Goal: Navigation & Orientation: Find specific page/section

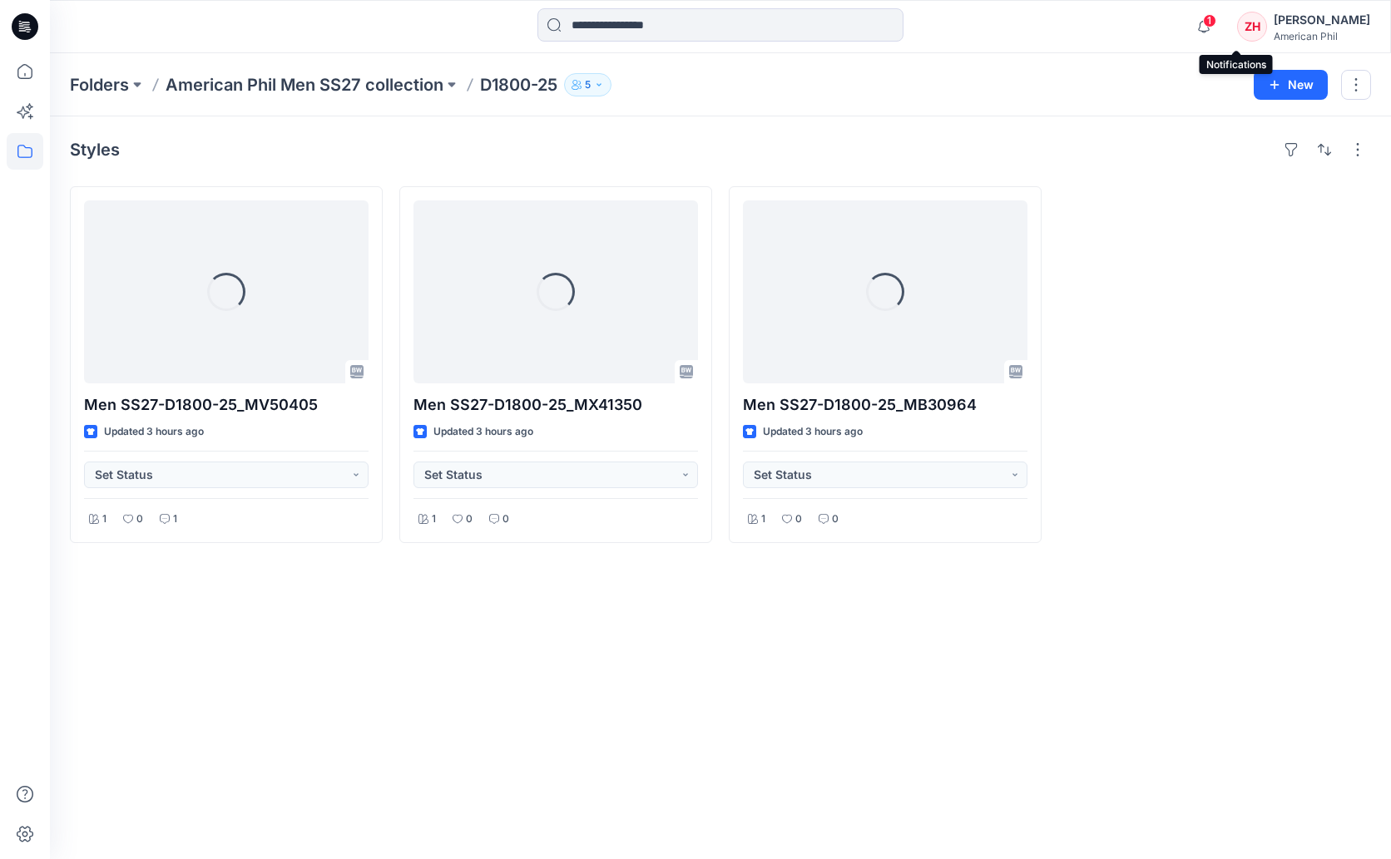
click at [1216, 17] on span "1" at bounding box center [1209, 20] width 13 height 13
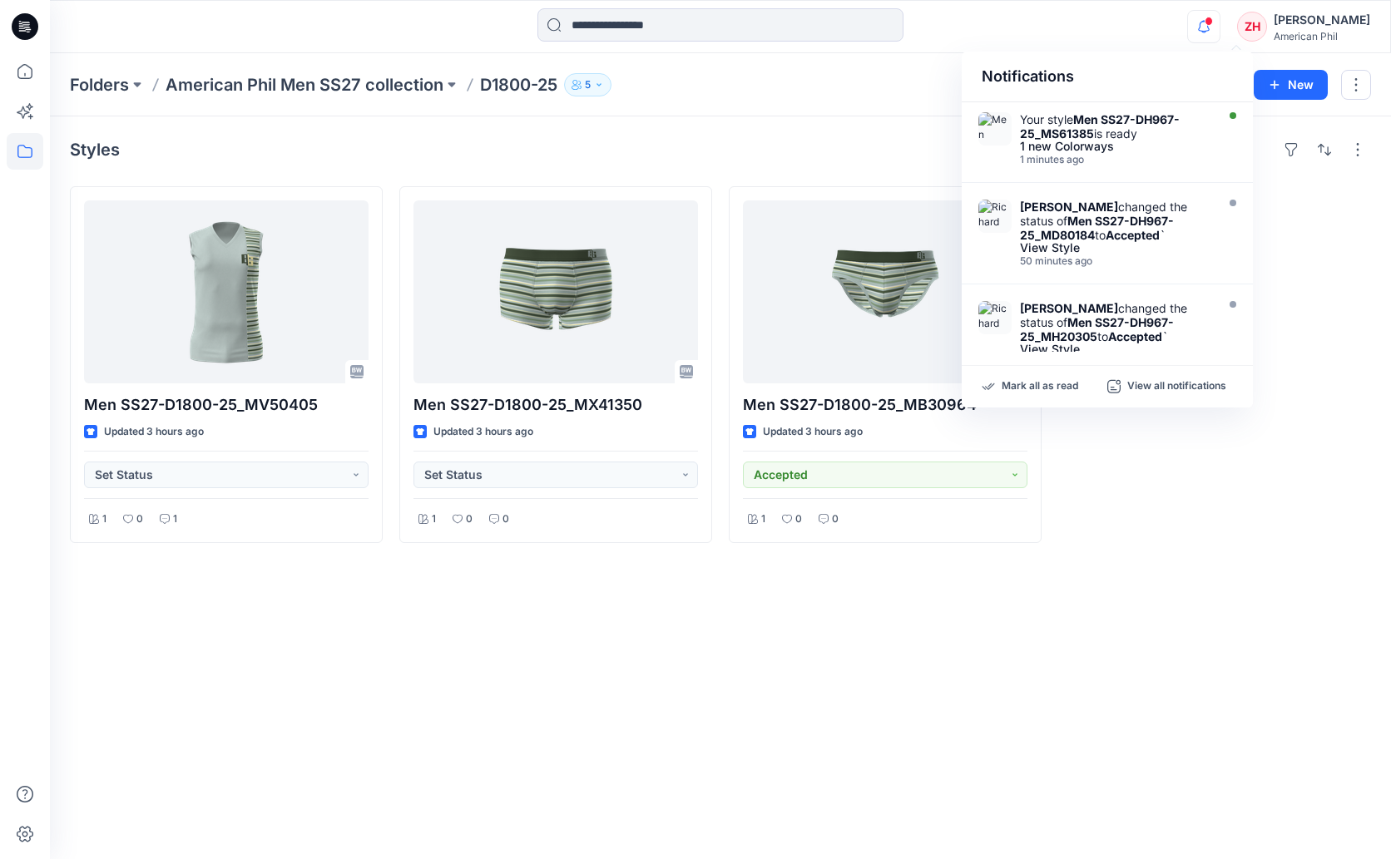
click at [1045, 57] on div "Notifications" at bounding box center [1107, 77] width 291 height 51
click at [394, 87] on p "American Phil Men SS27 collection" at bounding box center [305, 84] width 278 height 23
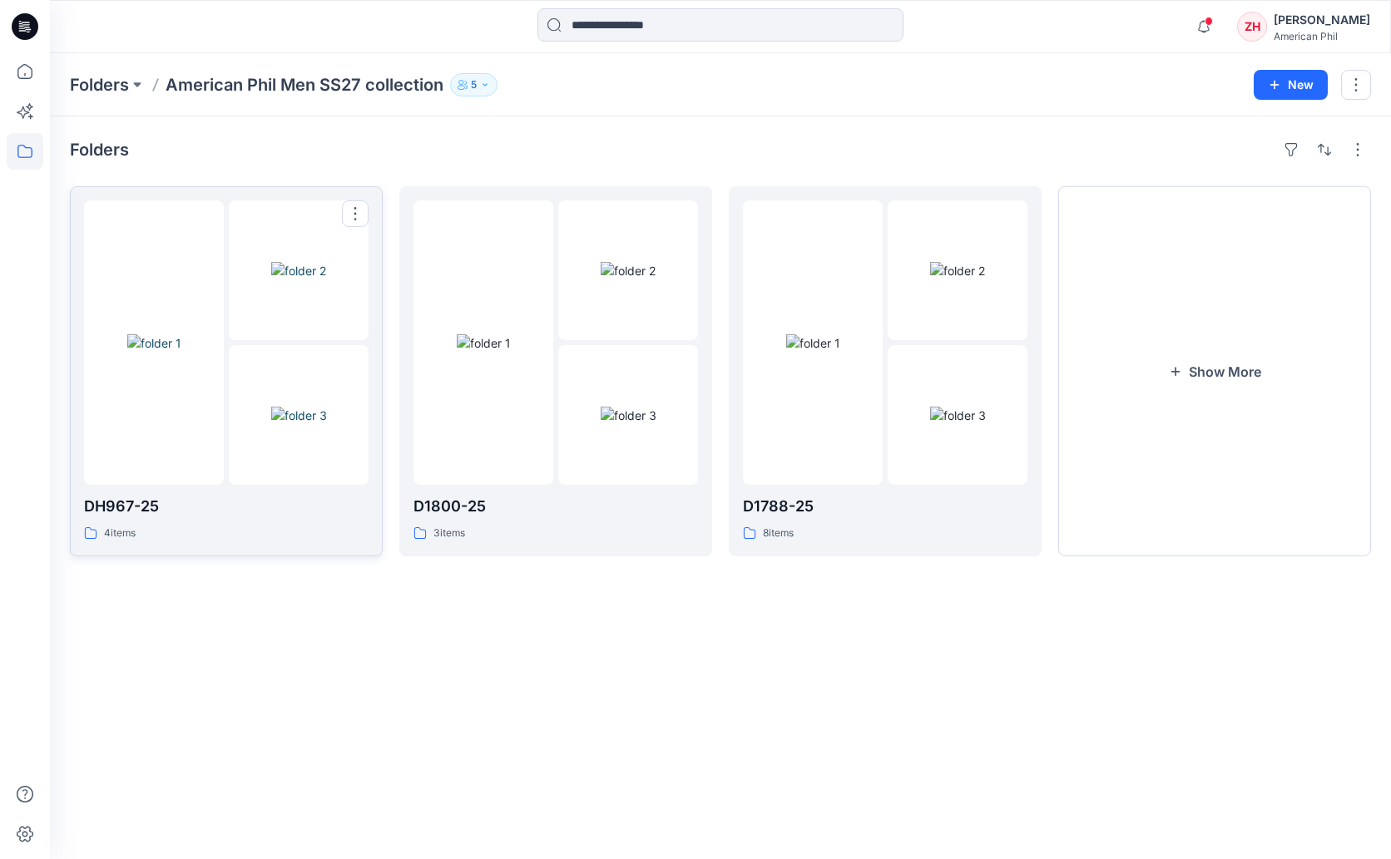
click at [179, 251] on div at bounding box center [154, 342] width 140 height 285
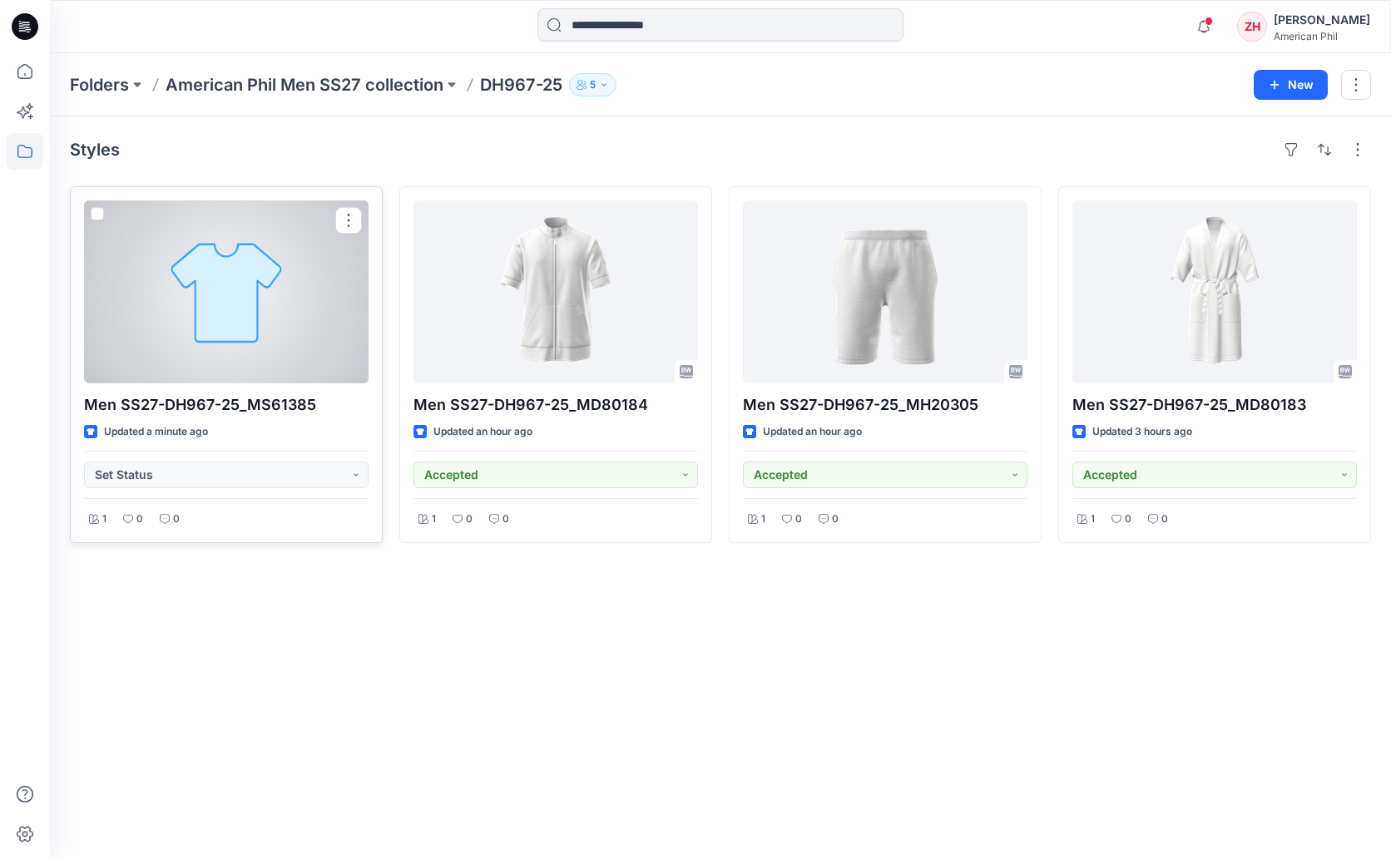
click at [239, 278] on div at bounding box center [226, 291] width 285 height 183
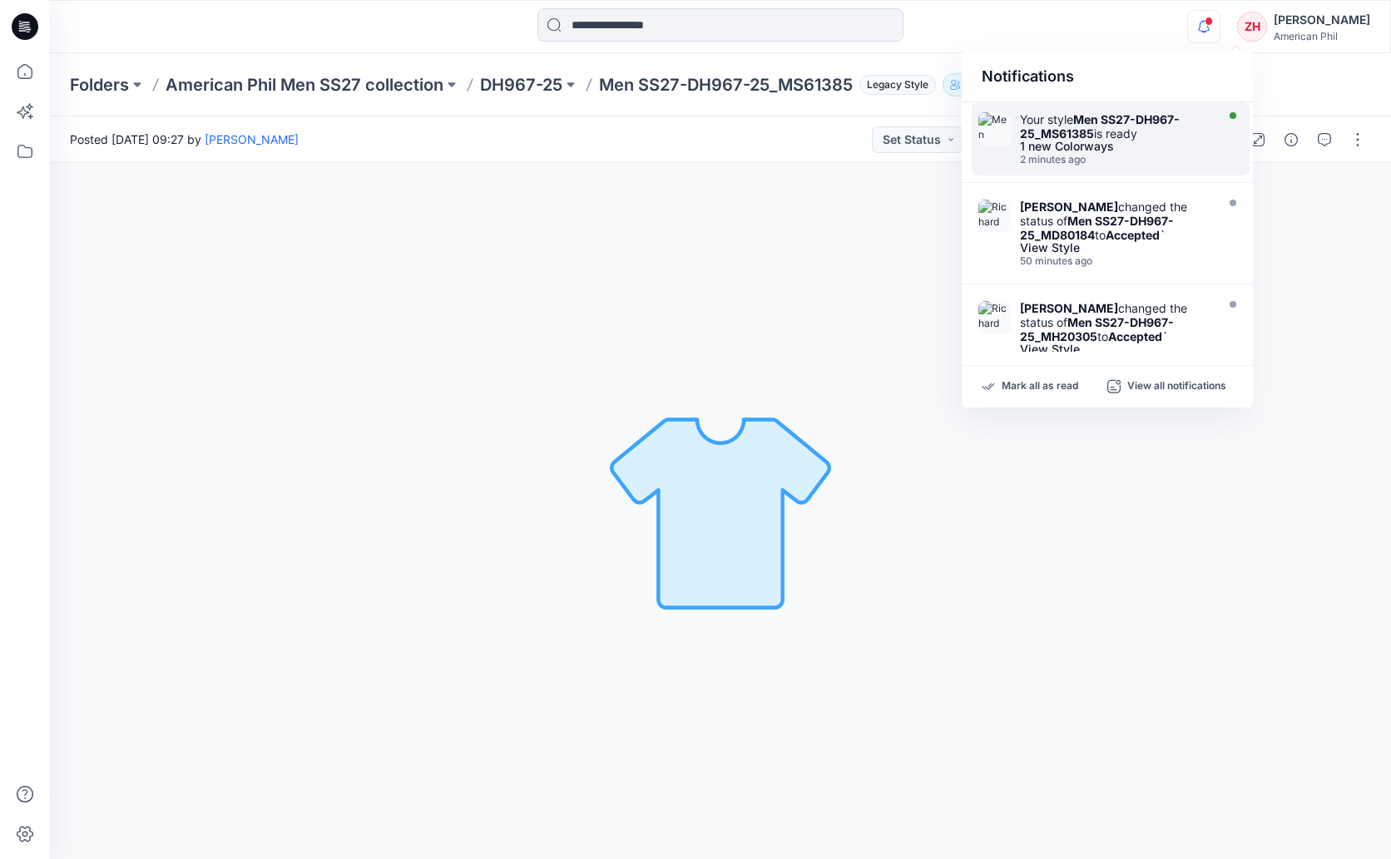
click at [1160, 140] on div "Your style Men SS27-DH967-25_MS61385 is ready" at bounding box center [1115, 126] width 191 height 28
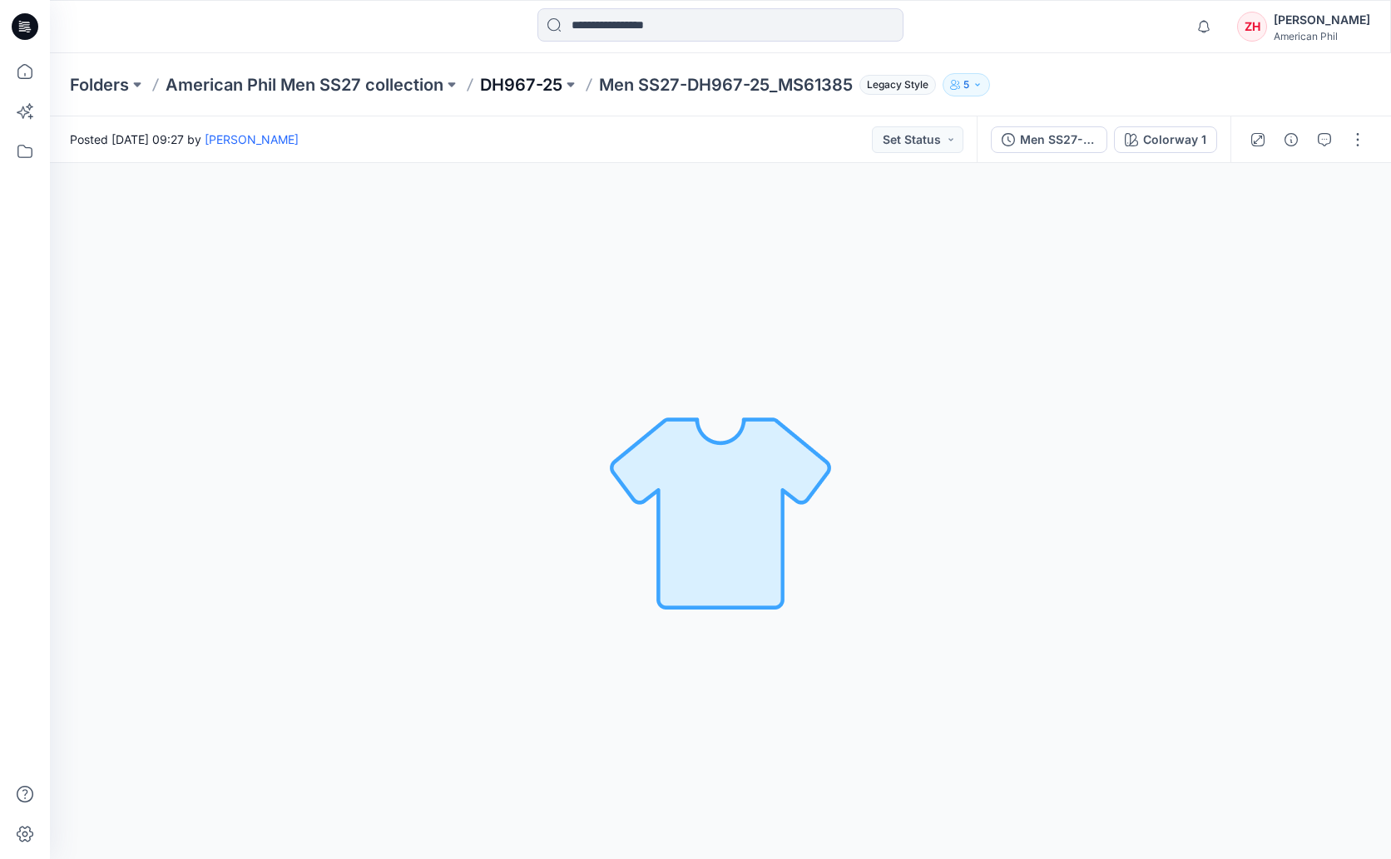
click at [483, 88] on p "DH967-25" at bounding box center [521, 84] width 82 height 23
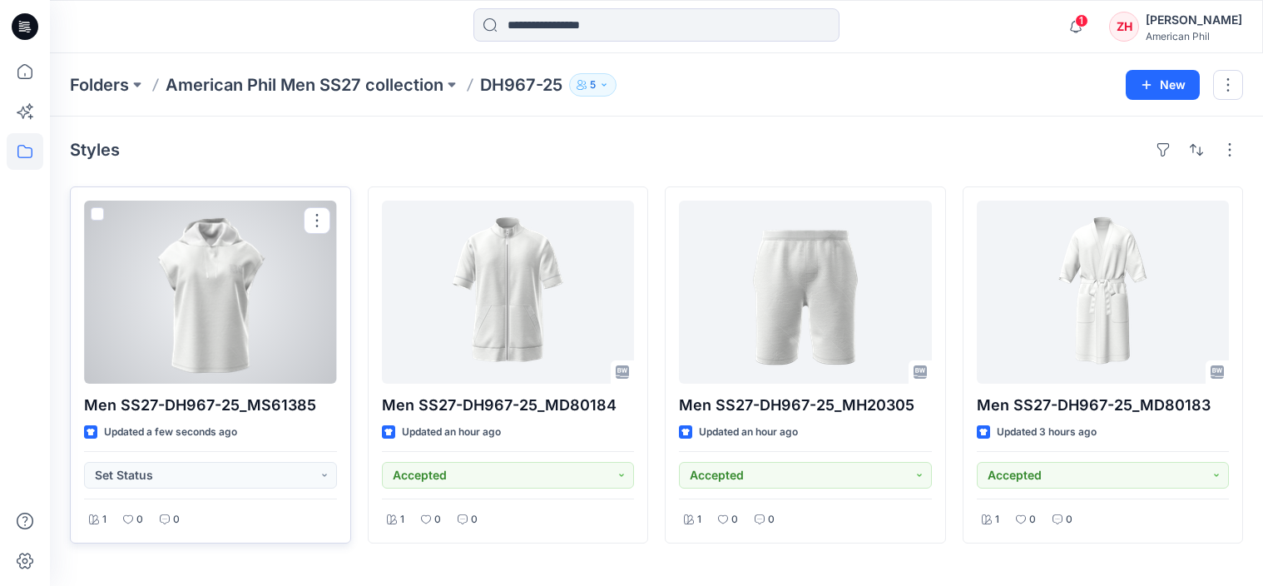
click at [278, 260] on div at bounding box center [210, 291] width 253 height 183
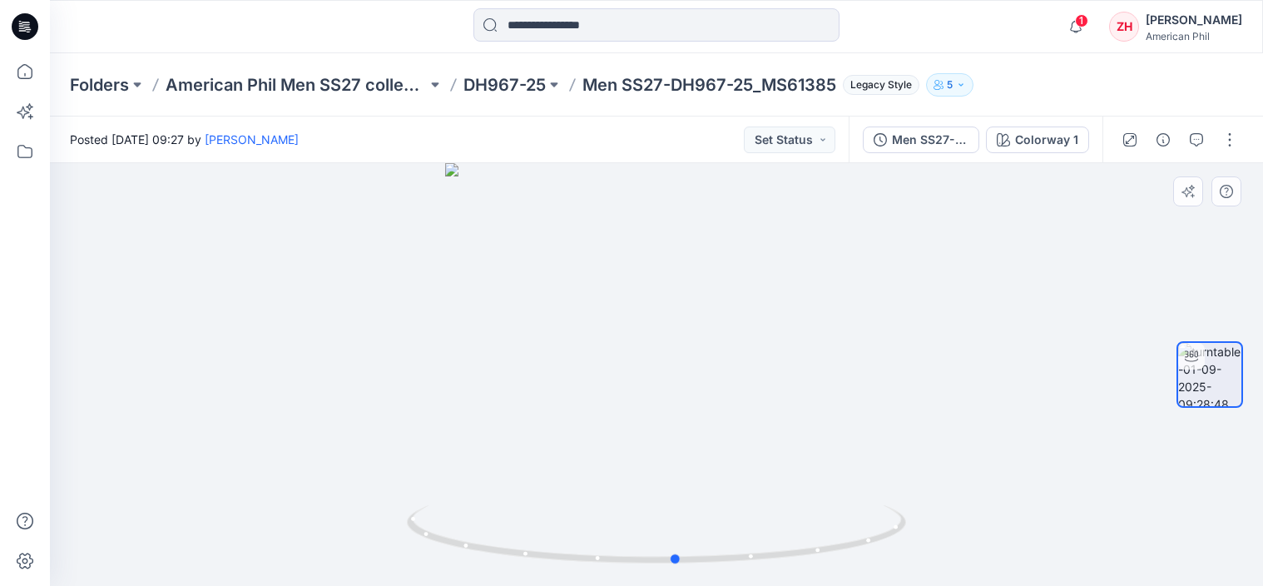
drag, startPoint x: 953, startPoint y: 331, endPoint x: 973, endPoint y: 317, distance: 24.5
click at [973, 317] on div at bounding box center [656, 374] width 1213 height 423
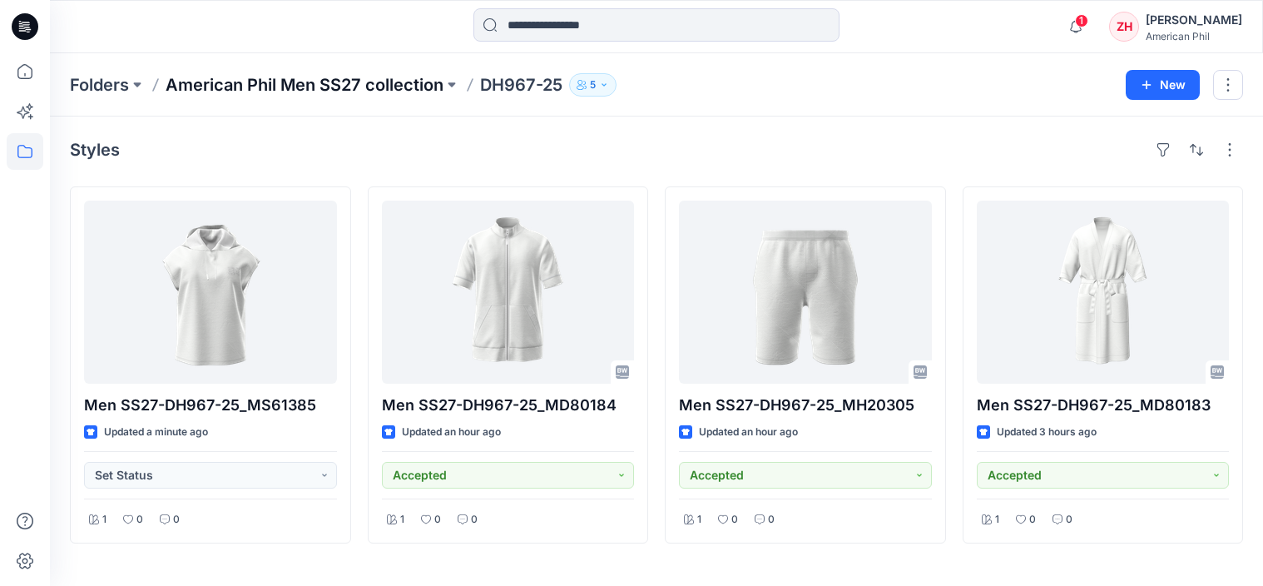
click at [304, 87] on p "American Phil Men SS27 collection" at bounding box center [305, 84] width 278 height 23
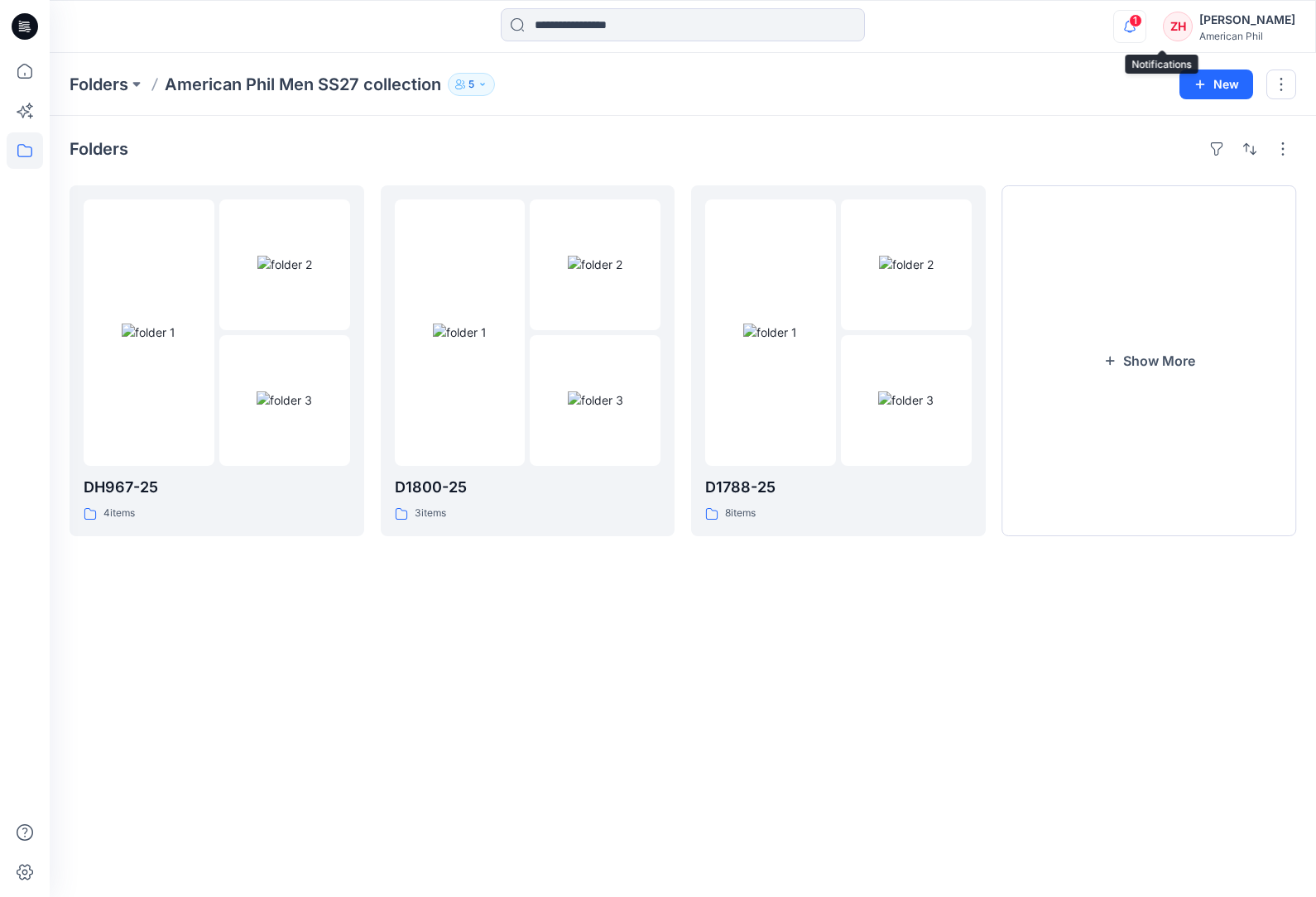
click at [1145, 22] on icon "button" at bounding box center [1130, 26] width 32 height 33
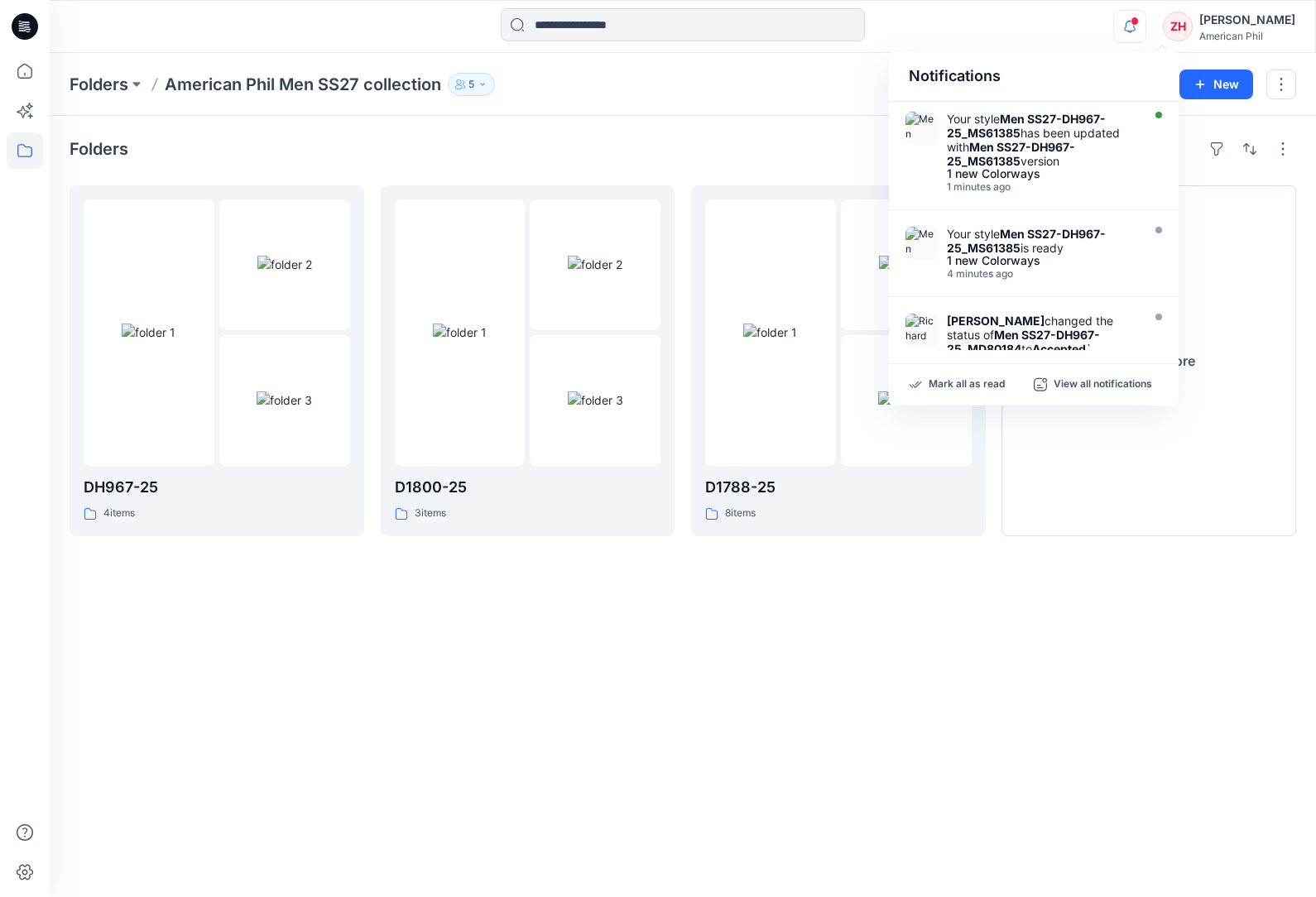
drag, startPoint x: 1102, startPoint y: 46, endPoint x: 1112, endPoint y: 42, distance: 10.8
click at [1103, 46] on div "Notifications Your style Men SS27-DH967-25_MS61385 has been updated with Men SS…" at bounding box center [682, 26] width 1266 height 53
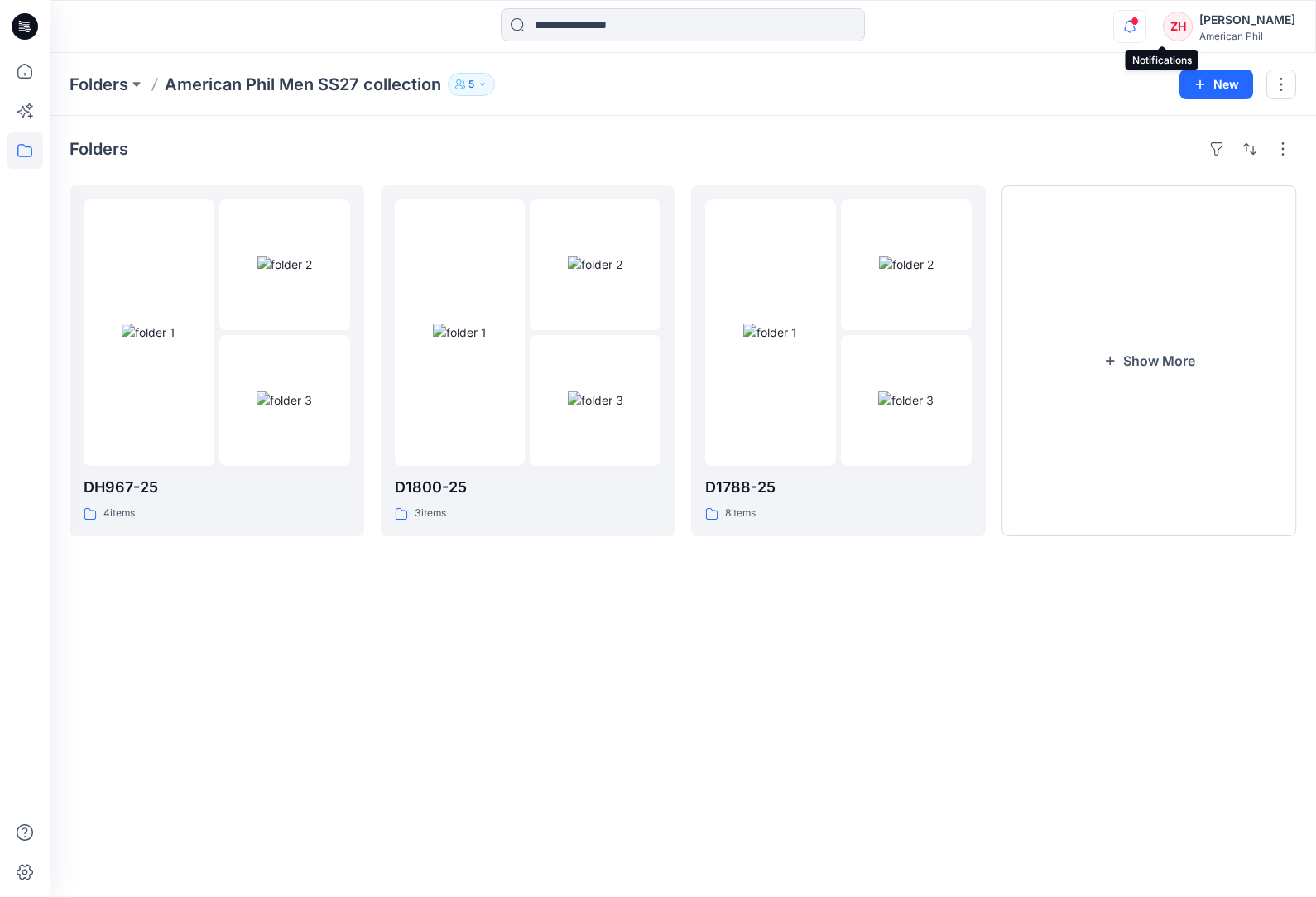
click at [1145, 27] on icon "button" at bounding box center [1130, 26] width 32 height 33
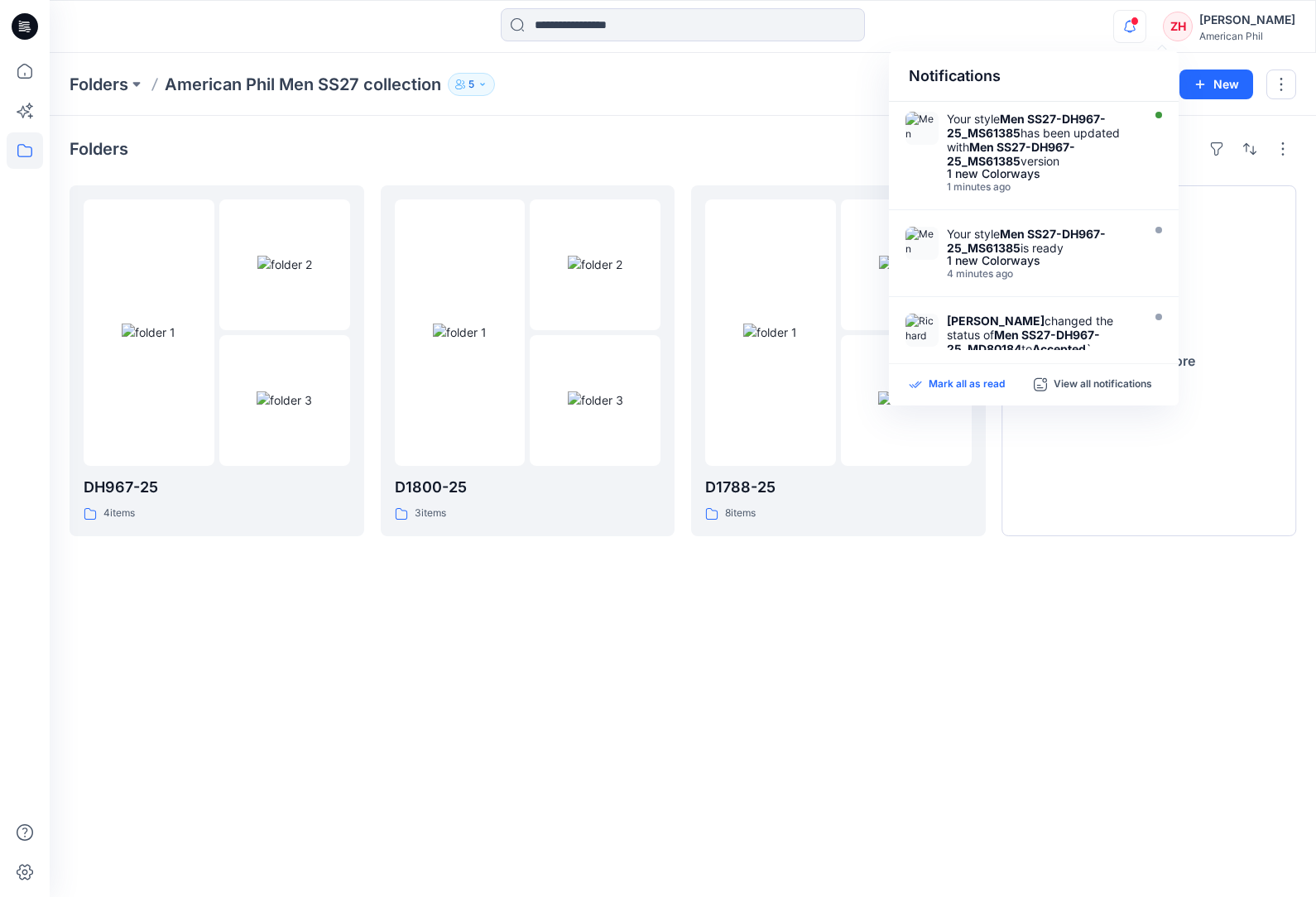
click at [968, 382] on p "Mark all as read" at bounding box center [966, 384] width 77 height 15
click at [806, 77] on div "Folders American Phil Men SS27 collection 5" at bounding box center [618, 84] width 1097 height 23
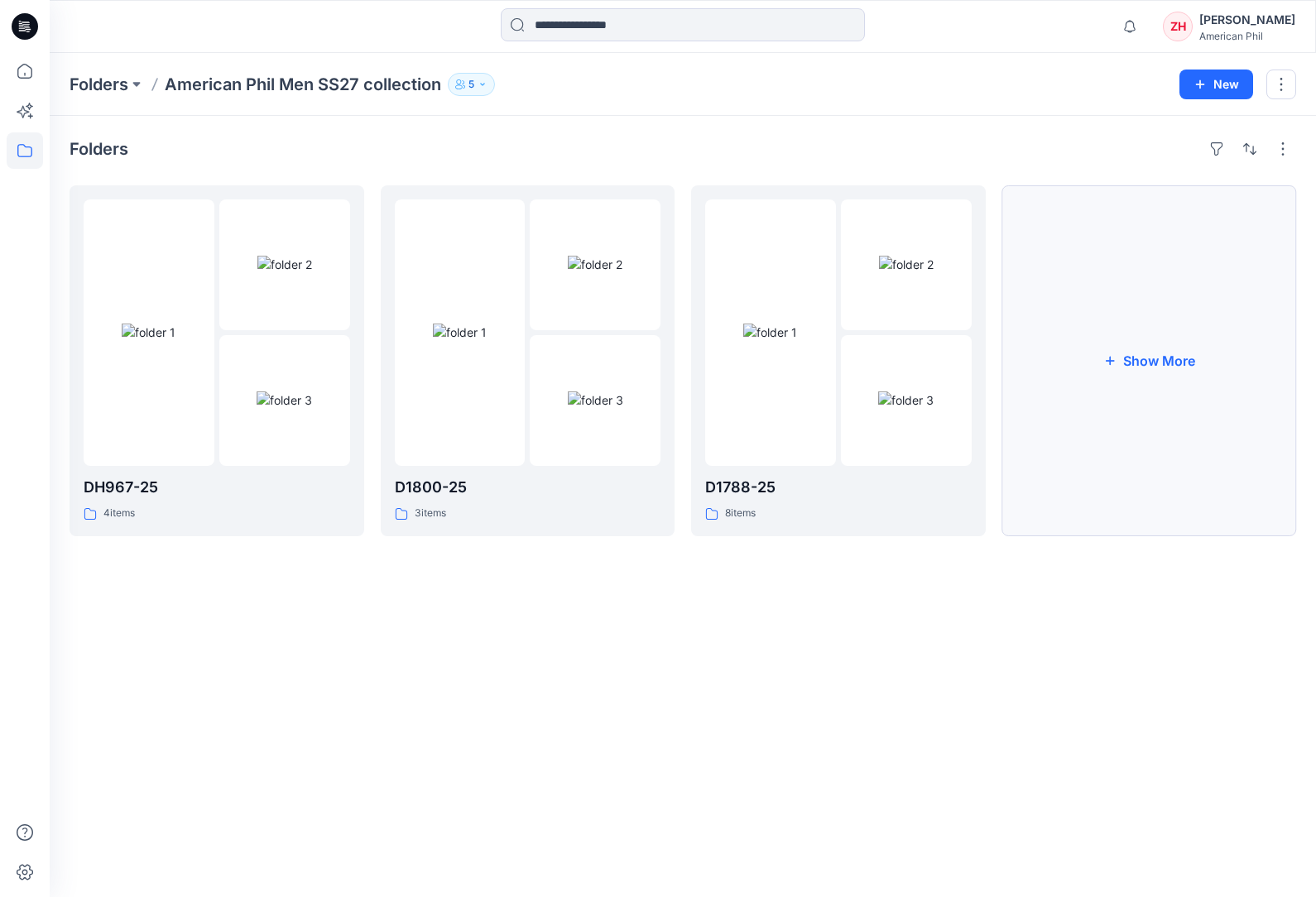
click at [1142, 315] on button "Show More" at bounding box center [1149, 360] width 294 height 351
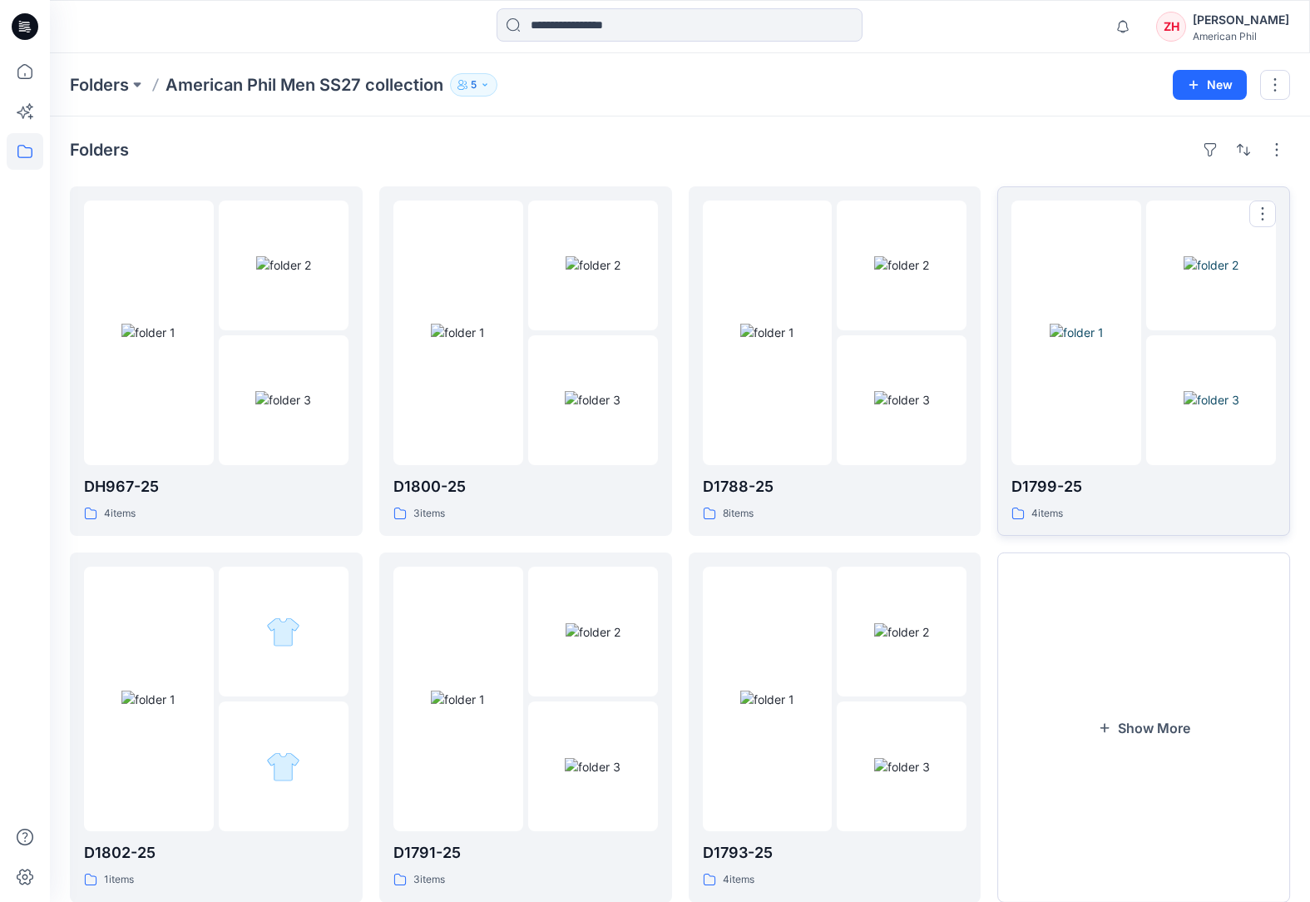
scroll to position [46, 0]
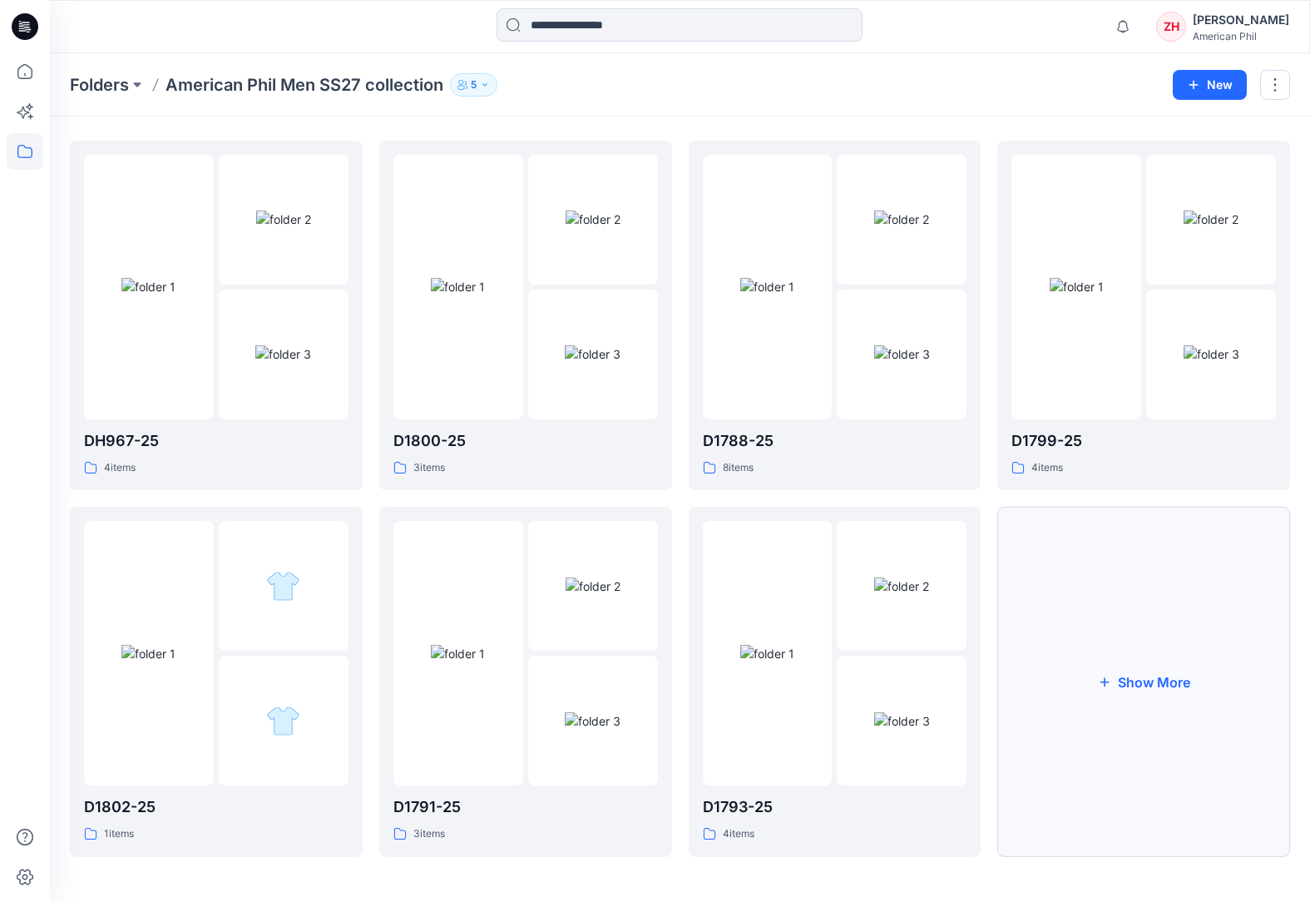
click at [1237, 585] on button "Show More" at bounding box center [1143, 681] width 293 height 349
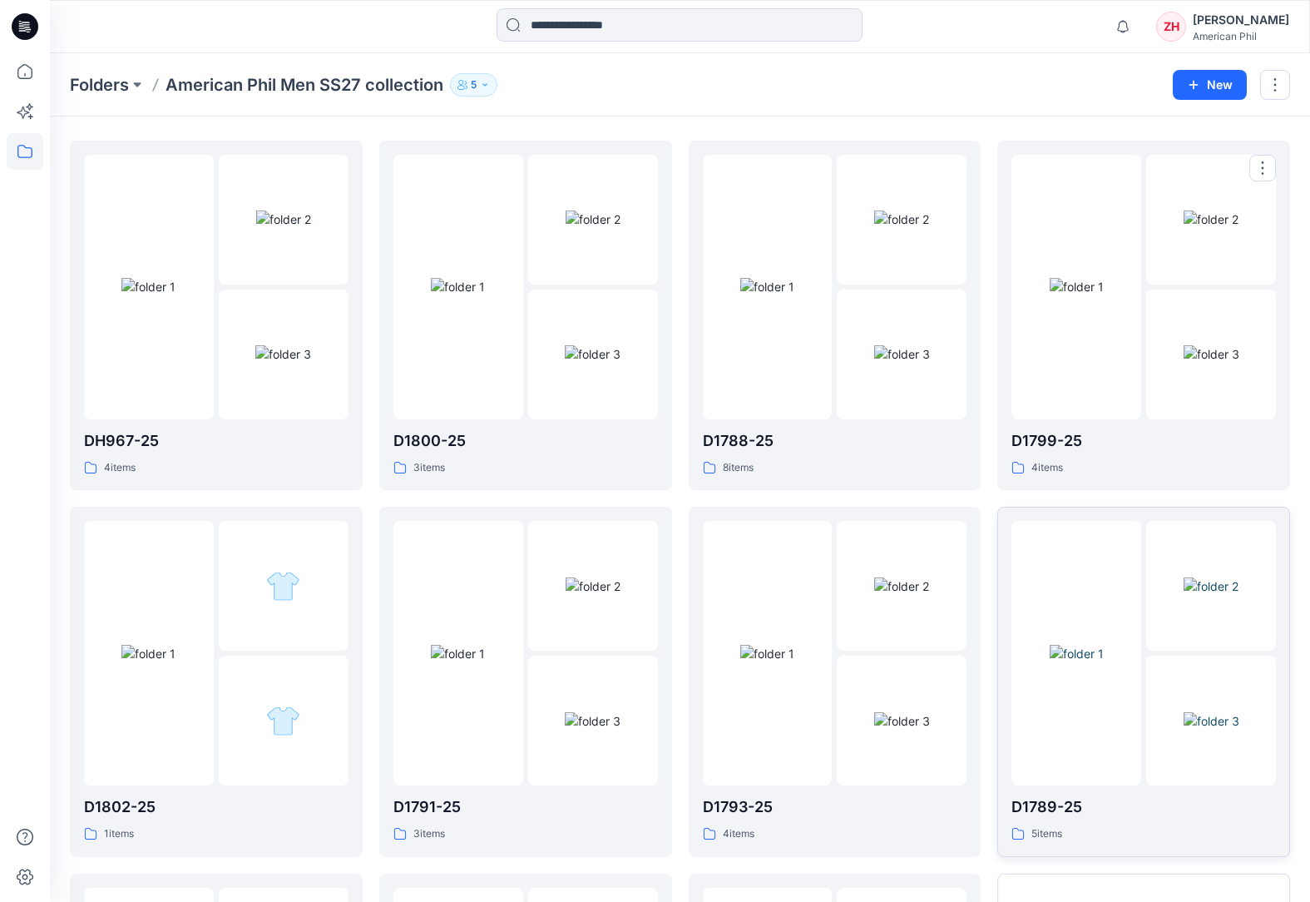
scroll to position [411, 0]
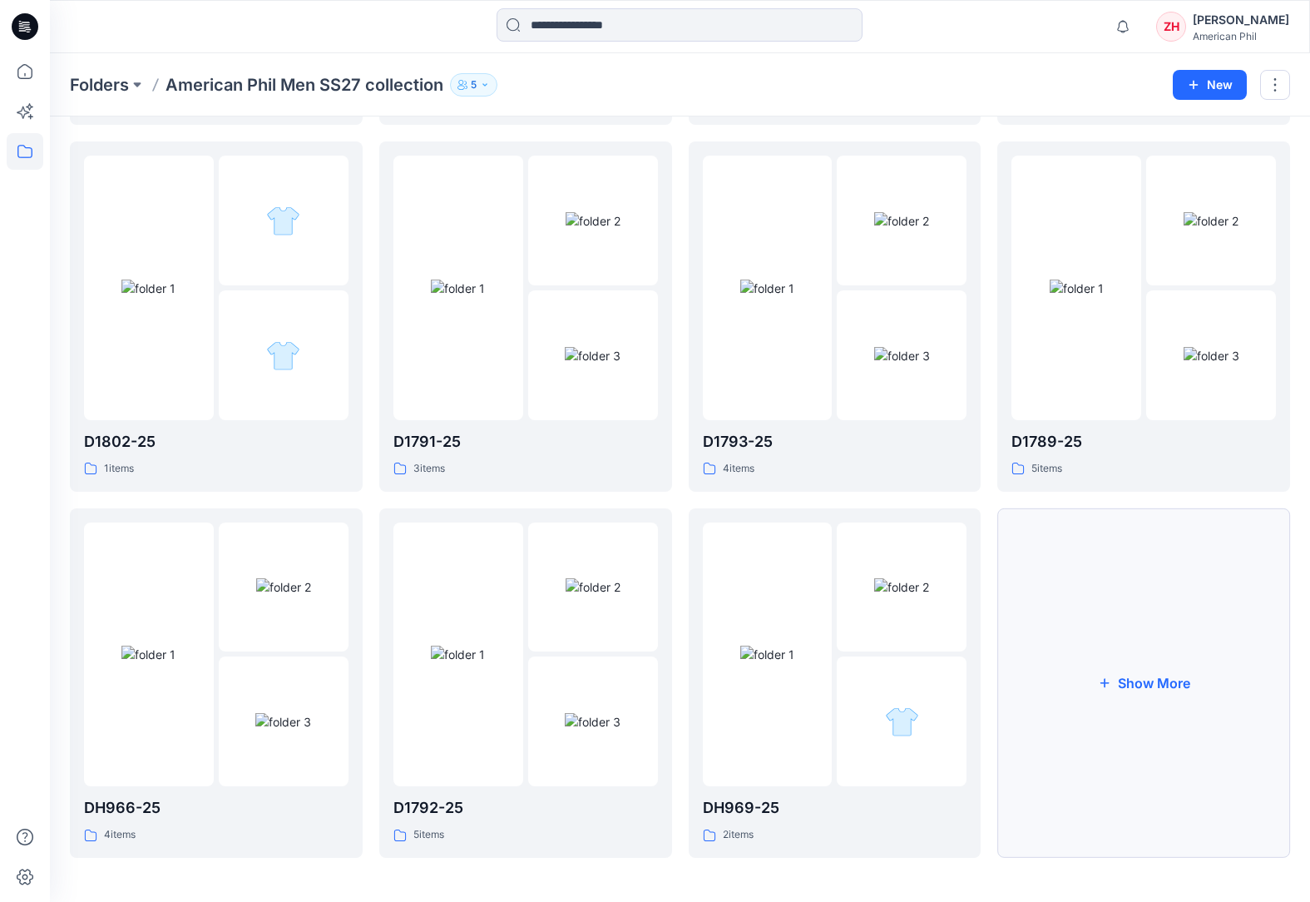
click at [1187, 585] on button "Show More" at bounding box center [1143, 682] width 293 height 349
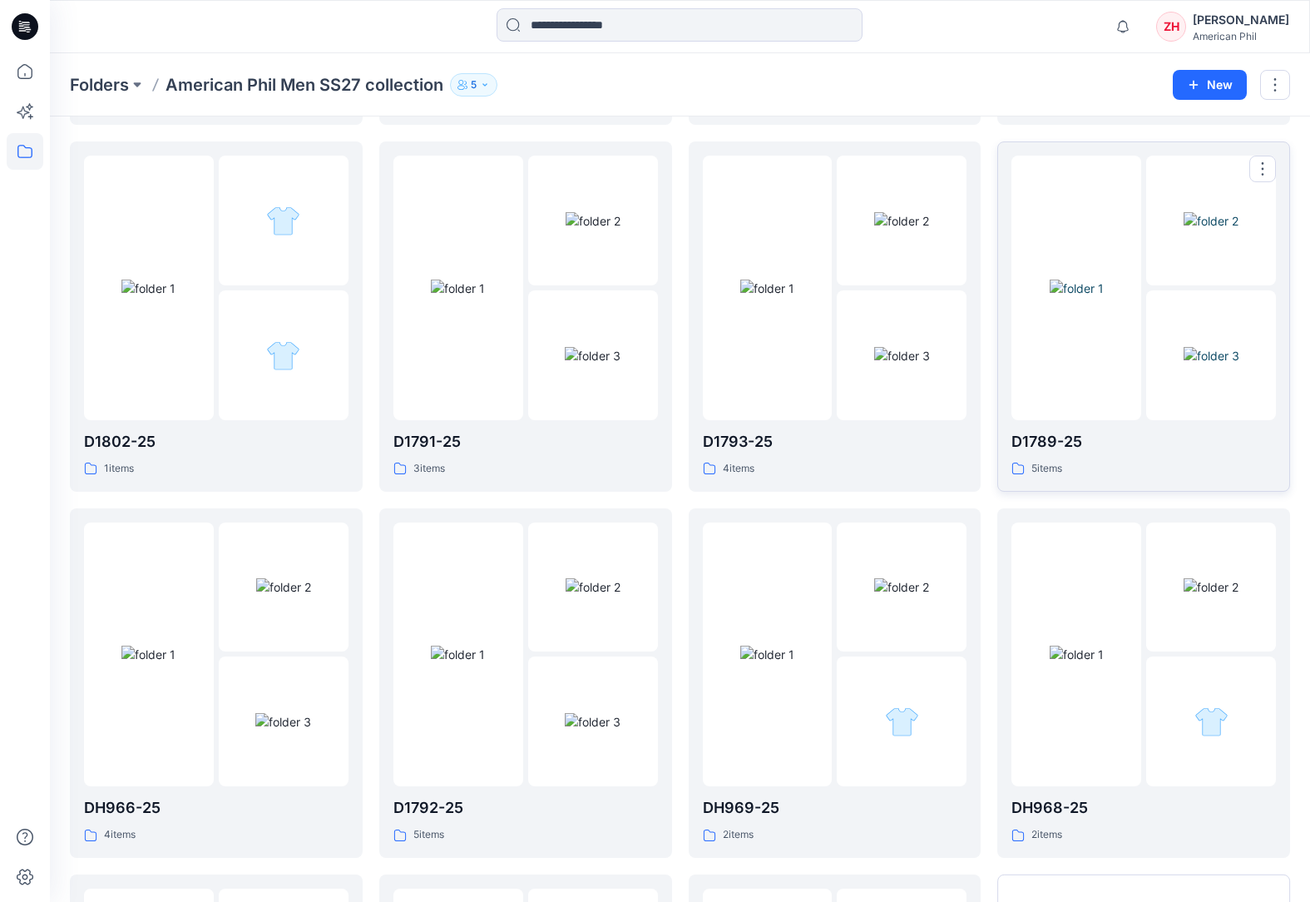
scroll to position [776, 0]
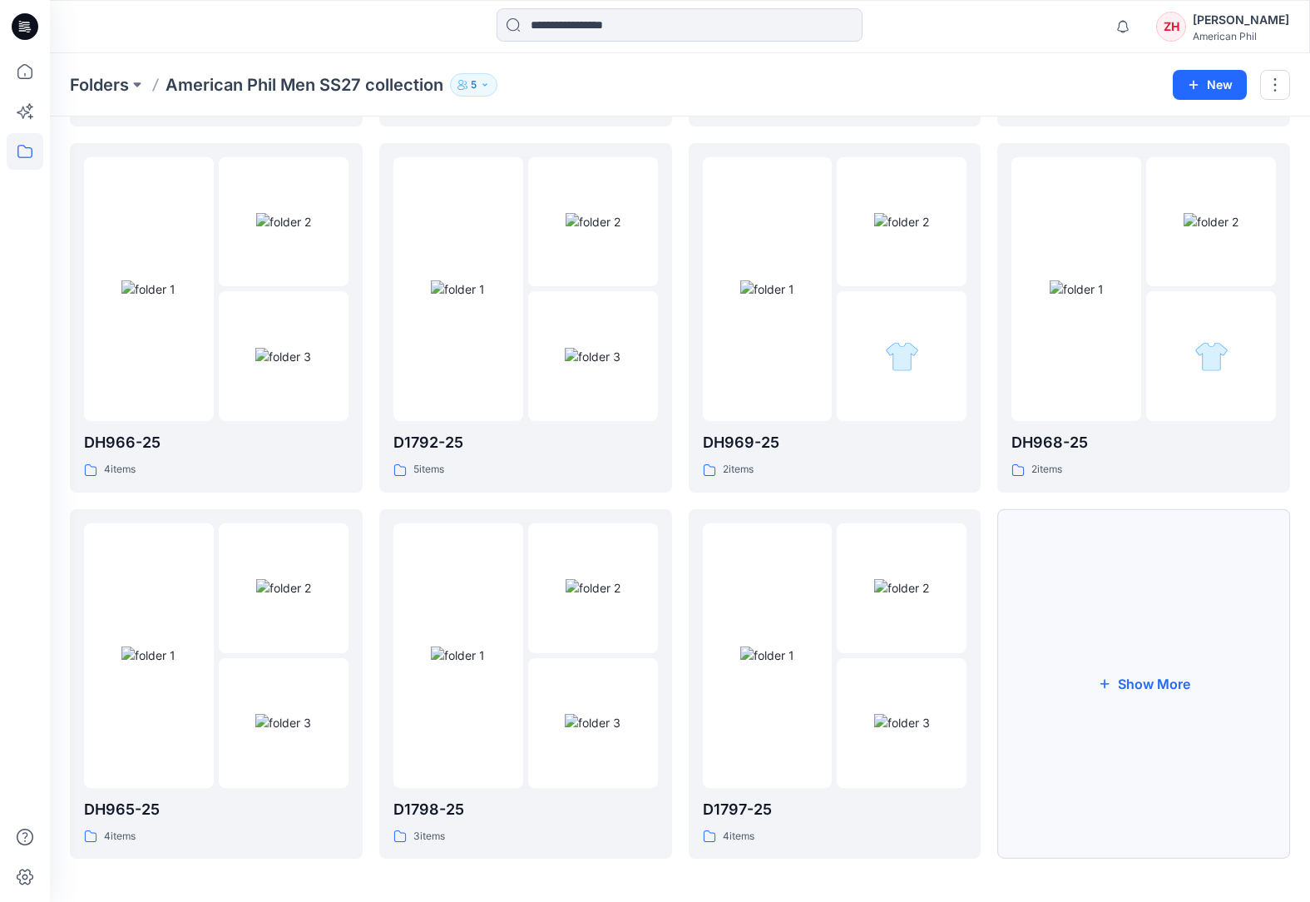
click at [1138, 585] on button "Show More" at bounding box center [1143, 683] width 293 height 349
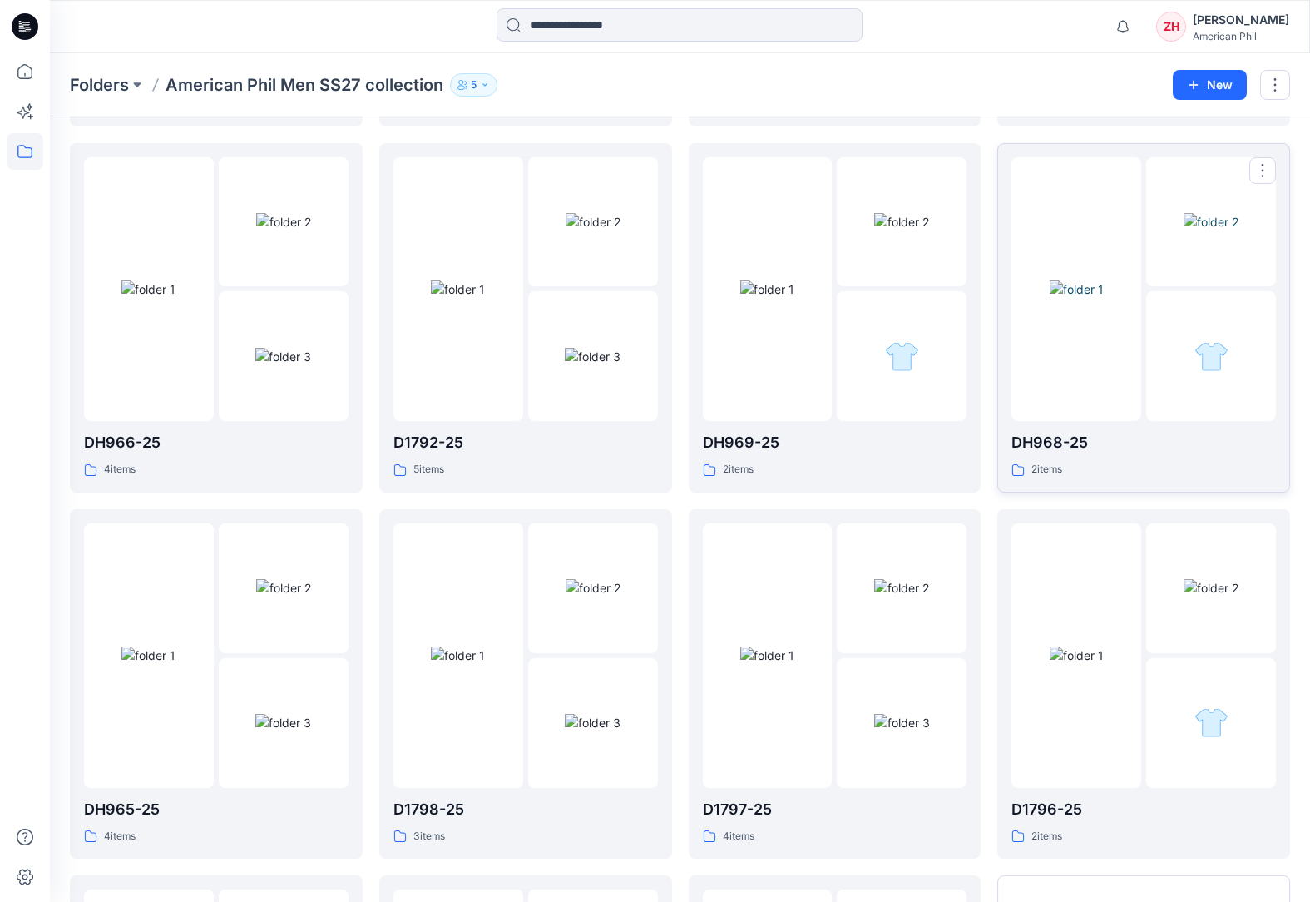
scroll to position [1141, 0]
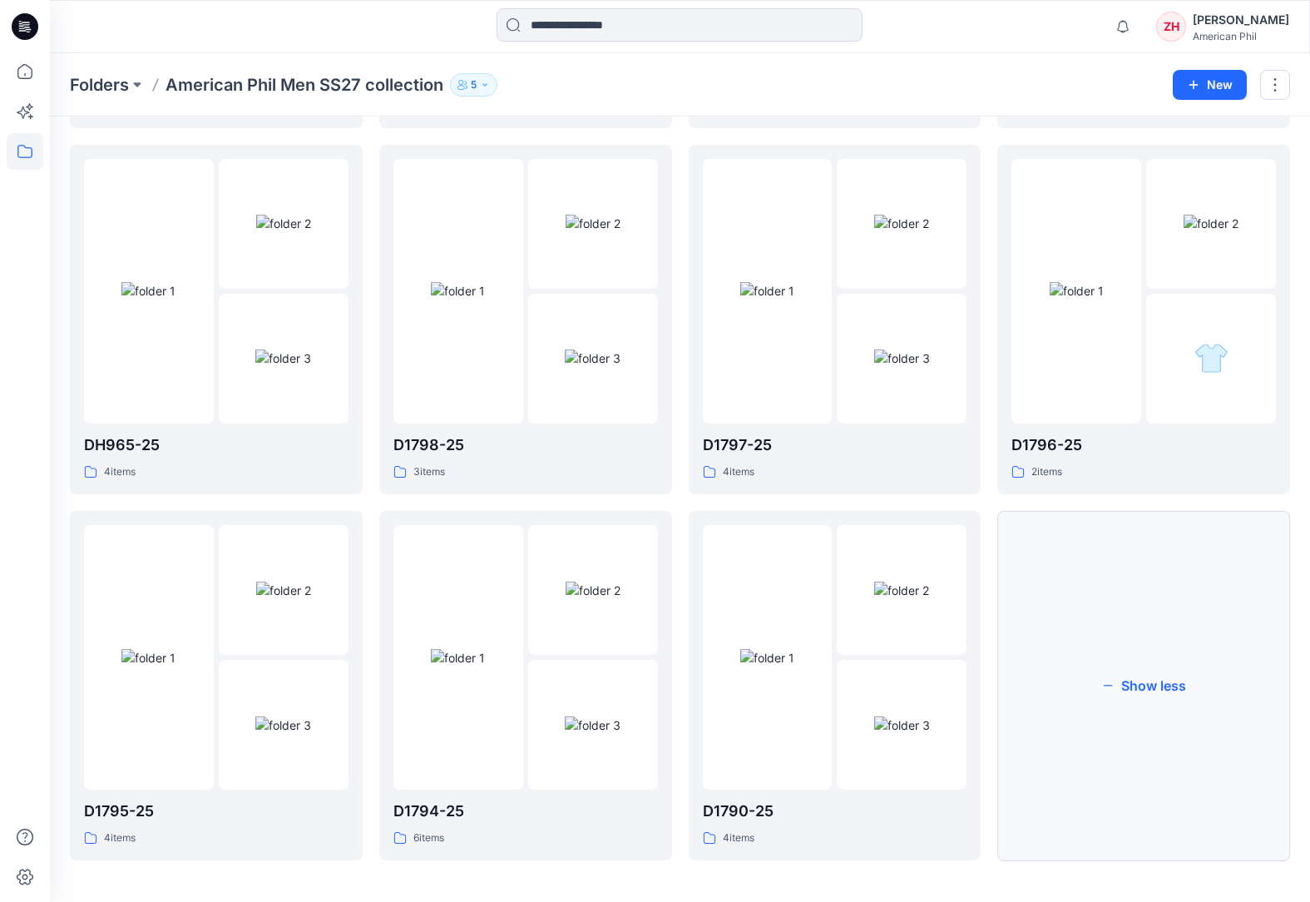
click at [1141, 585] on button "Show less" at bounding box center [1143, 685] width 293 height 349
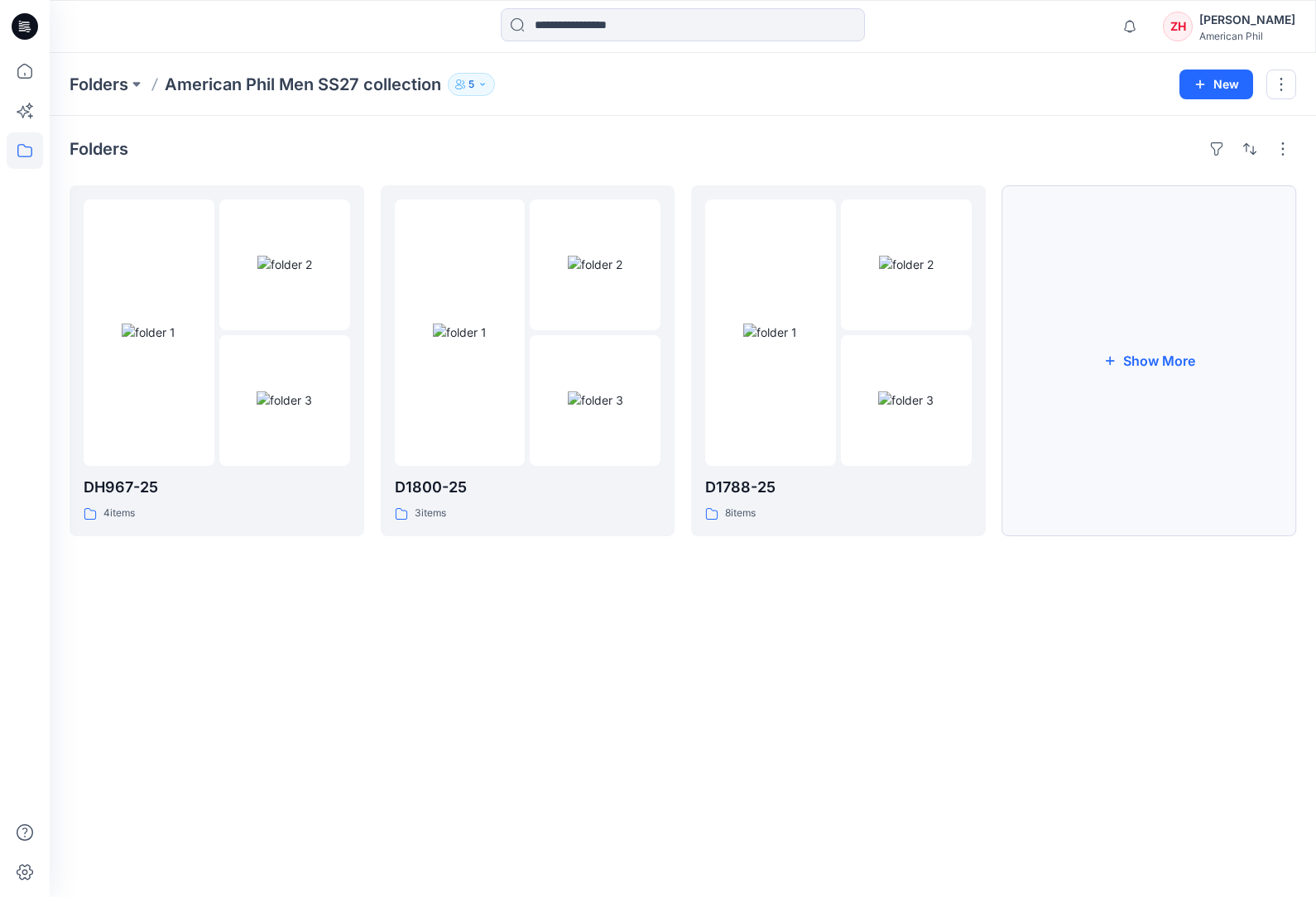
click at [1118, 266] on button "Show More" at bounding box center [1149, 360] width 294 height 351
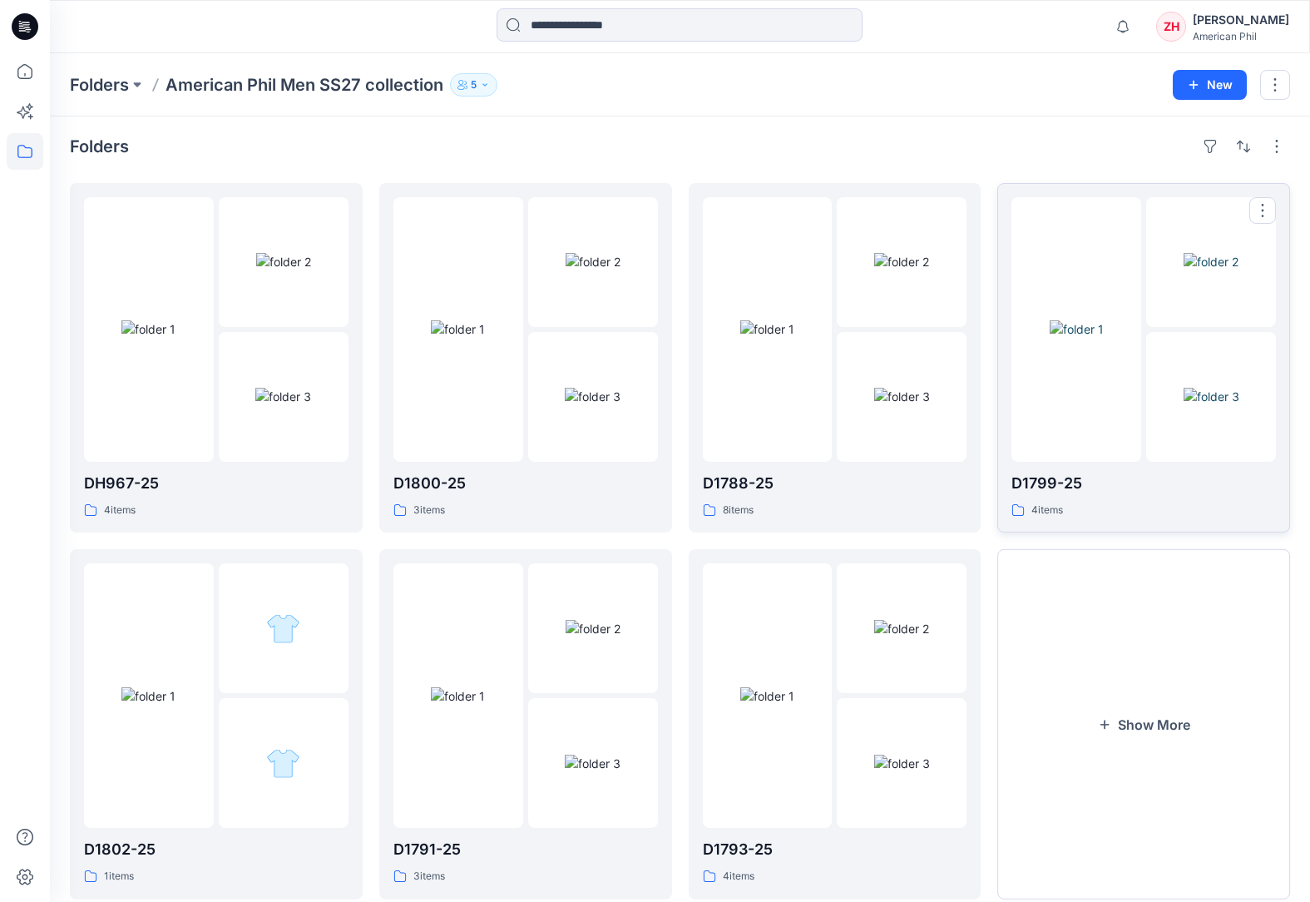
scroll to position [46, 0]
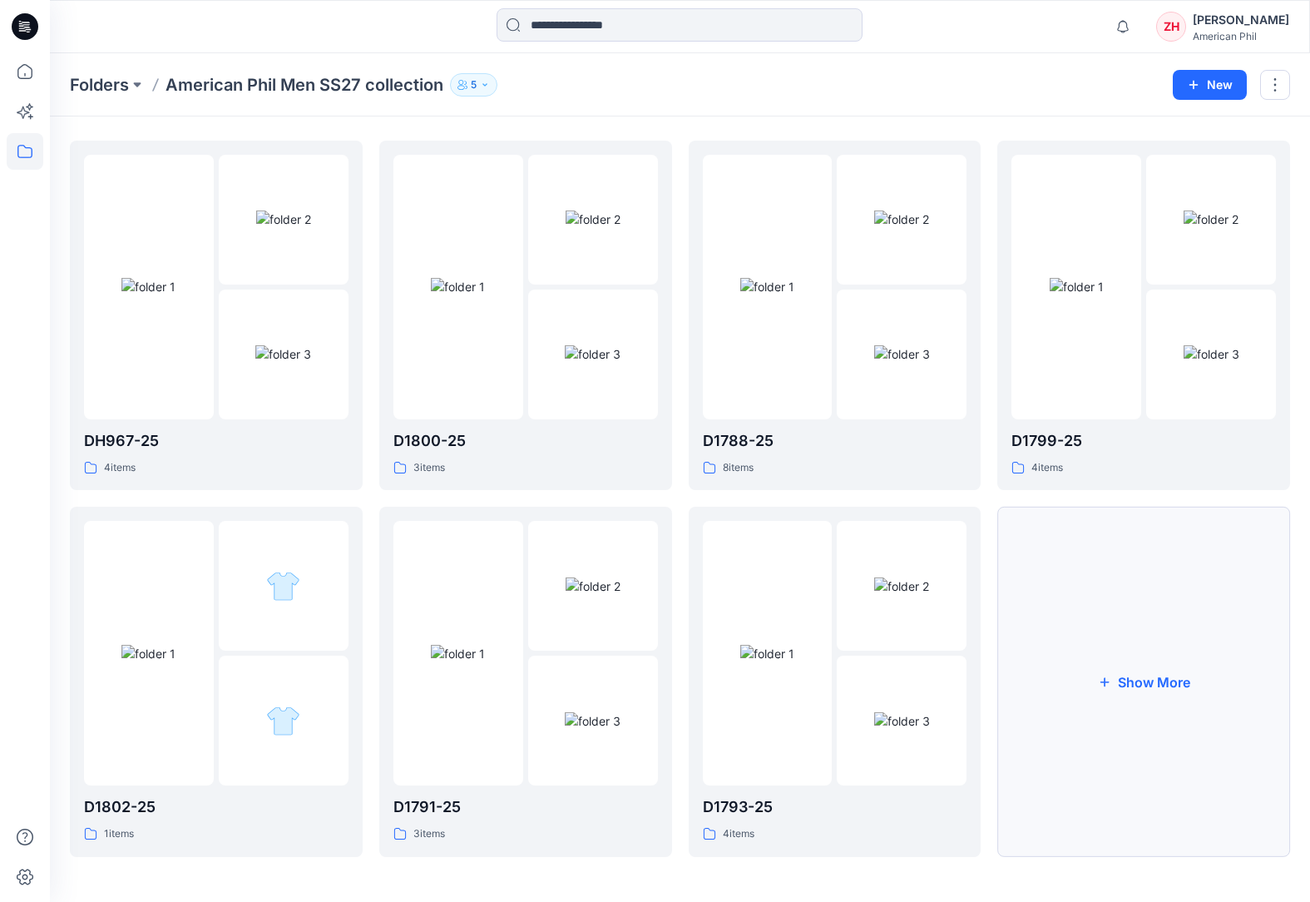
click at [1198, 585] on button "Show More" at bounding box center [1143, 681] width 293 height 349
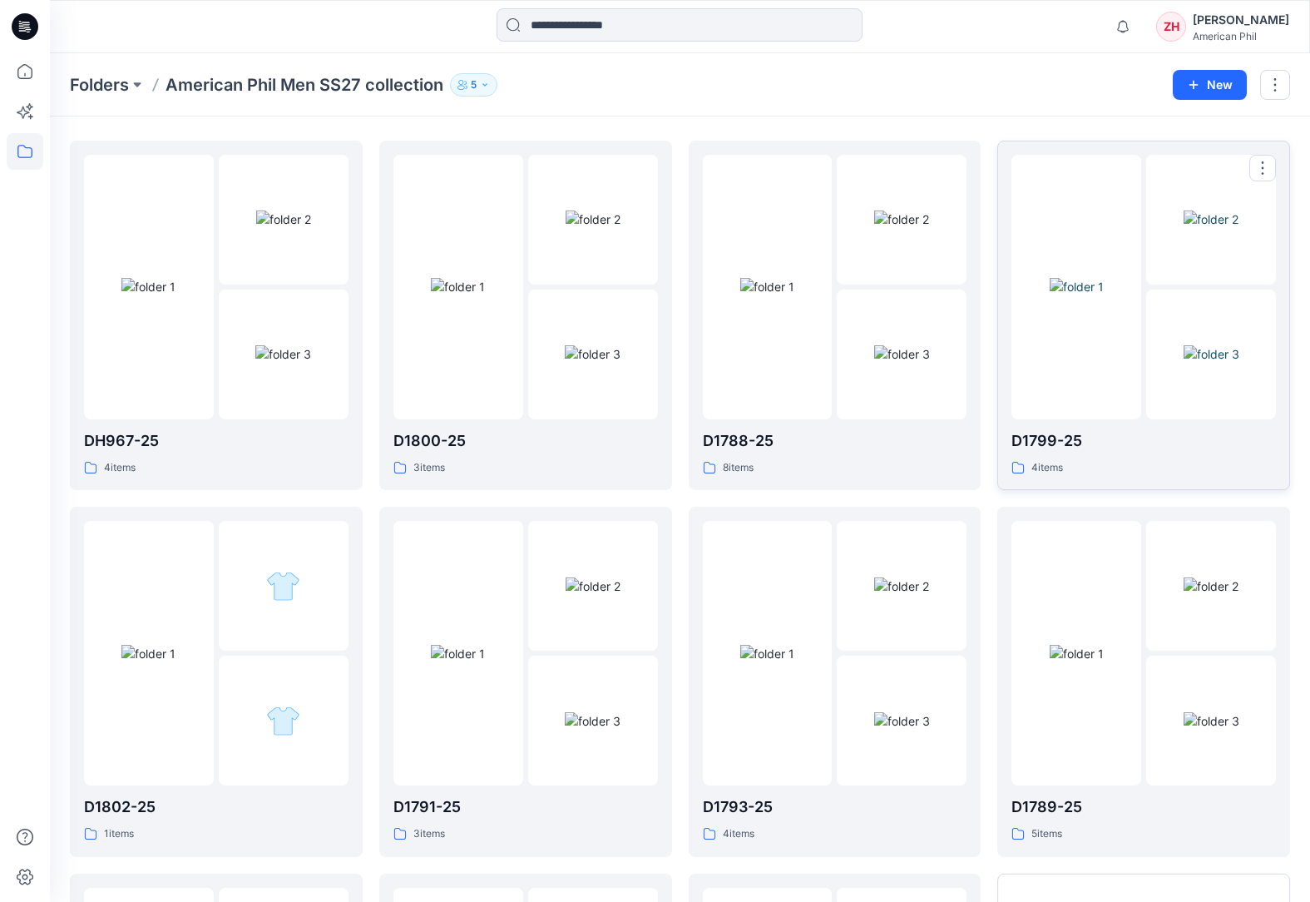
scroll to position [411, 0]
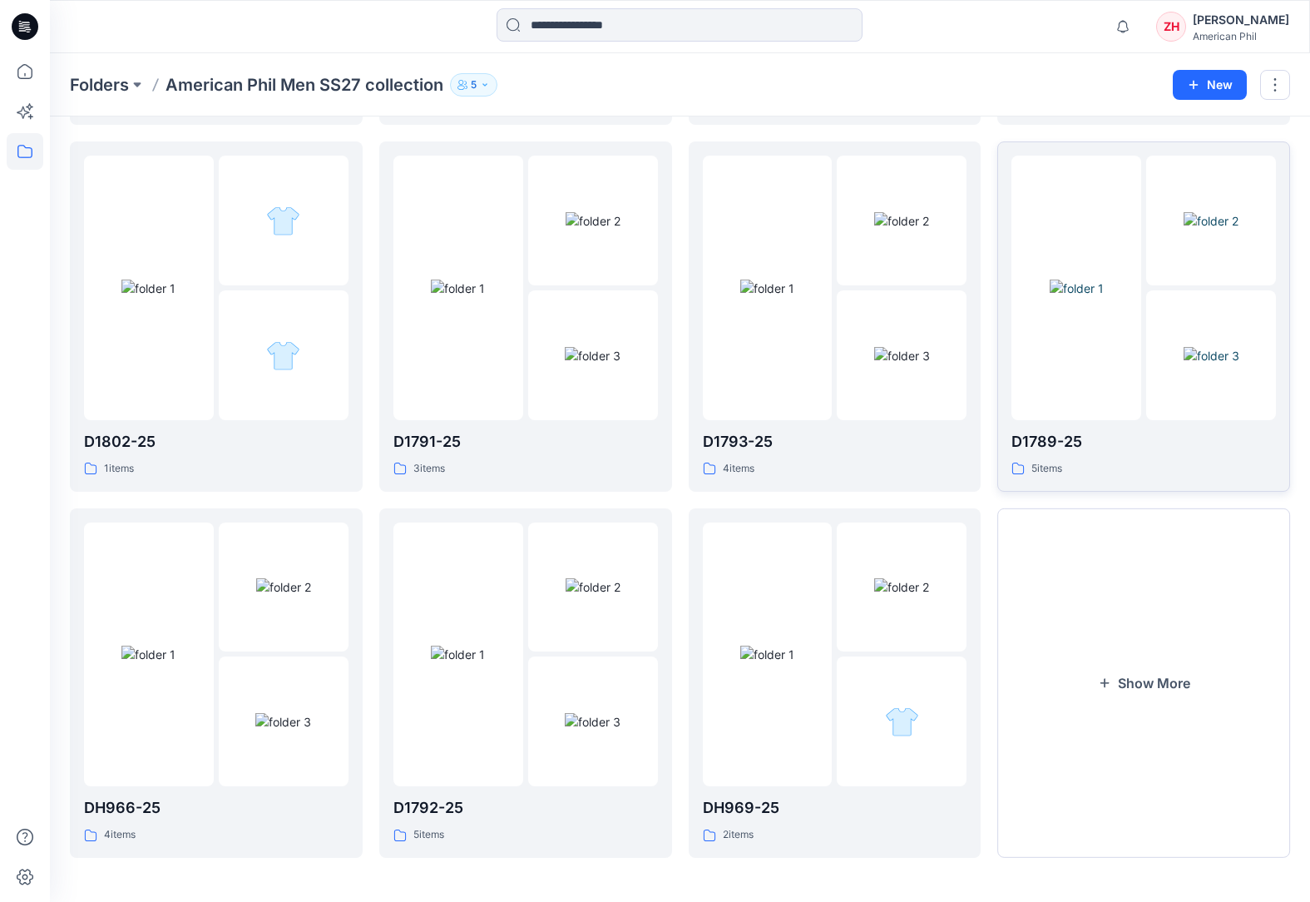
drag, startPoint x: 1141, startPoint y: 566, endPoint x: 1147, endPoint y: 433, distance: 133.2
click at [1141, 565] on button "Show More" at bounding box center [1143, 682] width 293 height 349
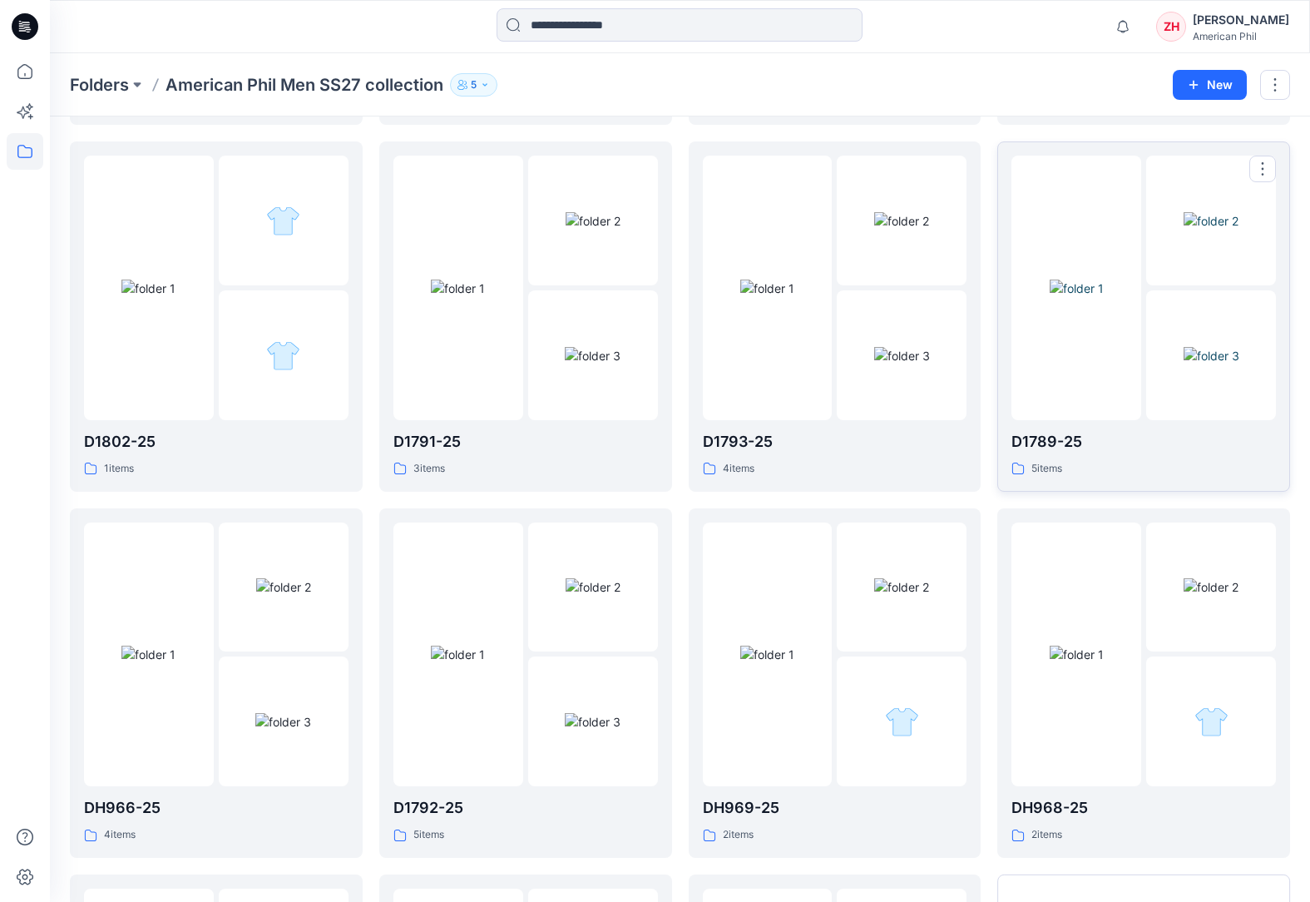
scroll to position [776, 0]
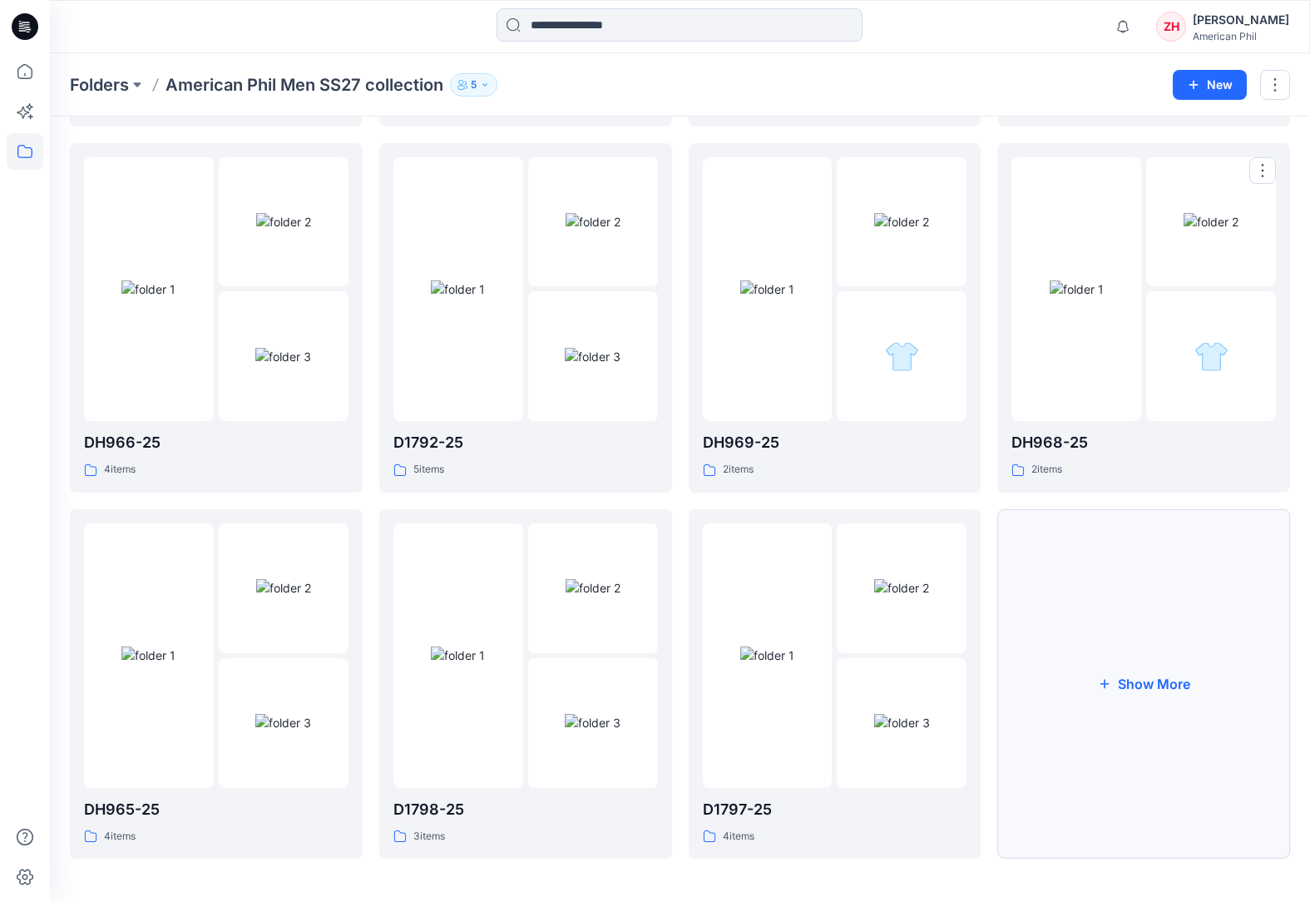
click at [1192, 585] on button "Show More" at bounding box center [1143, 683] width 293 height 349
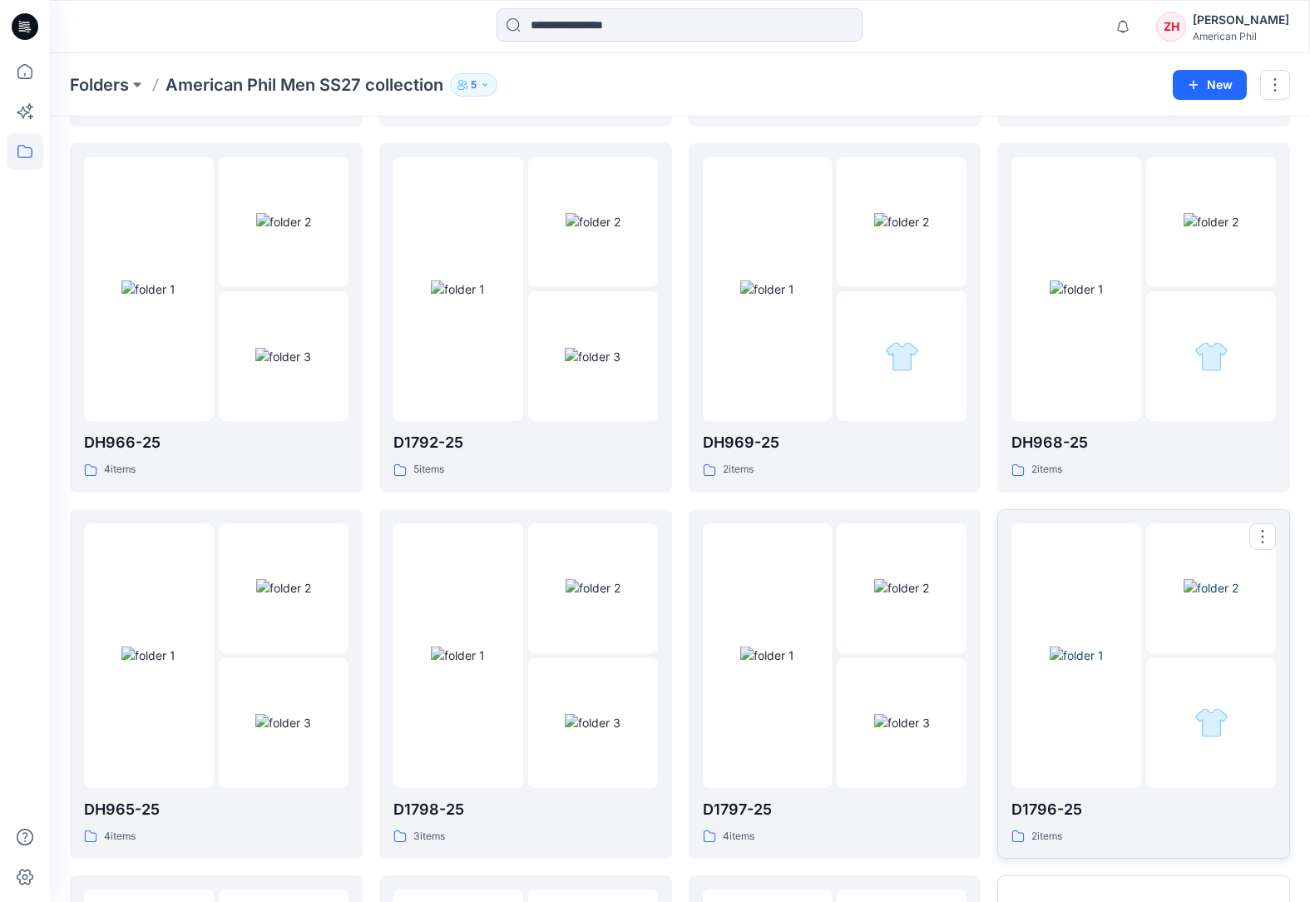
scroll to position [1141, 0]
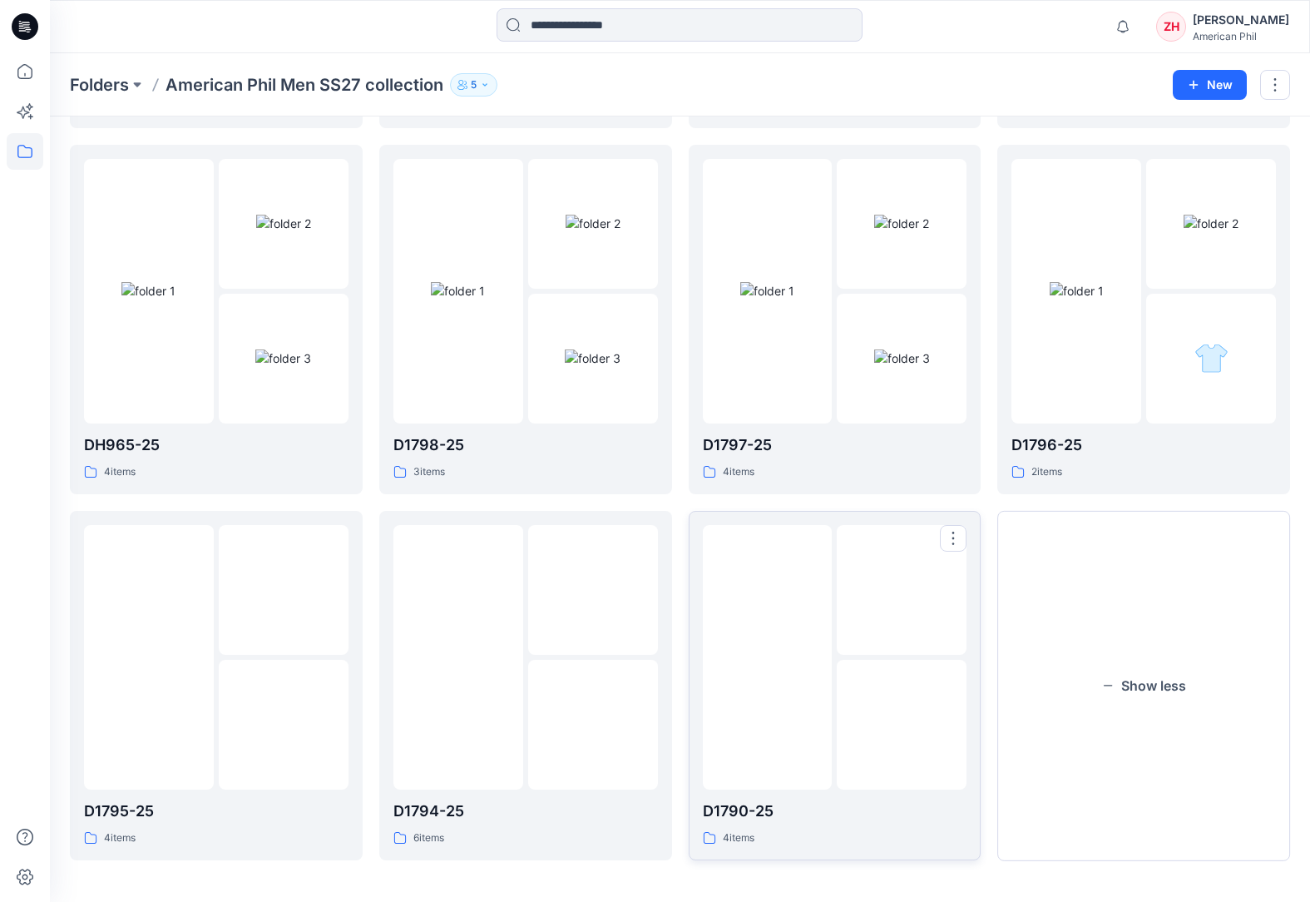
click at [792, 585] on img at bounding box center [767, 657] width 54 height 17
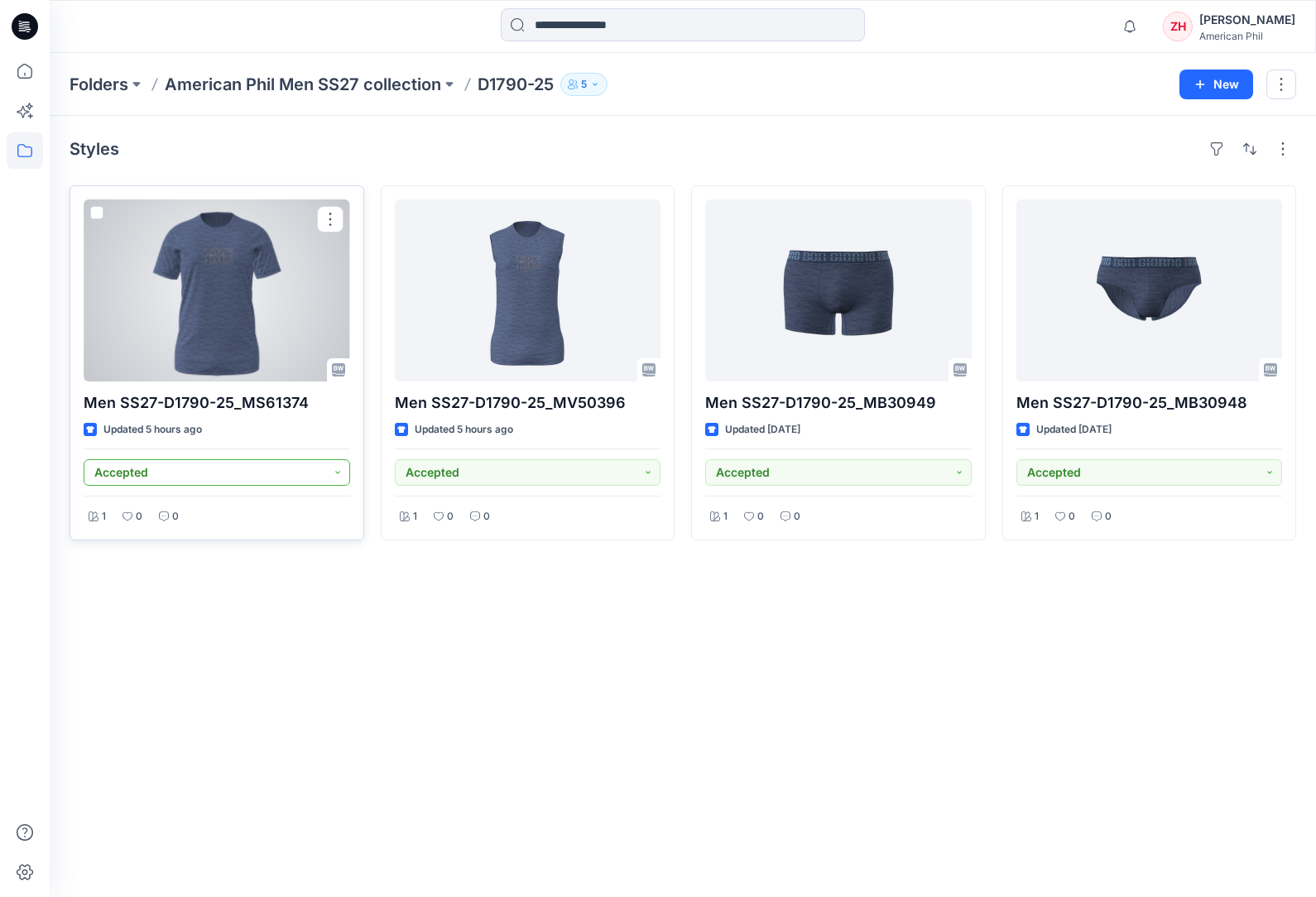
click at [340, 470] on button "Accepted" at bounding box center [217, 472] width 267 height 27
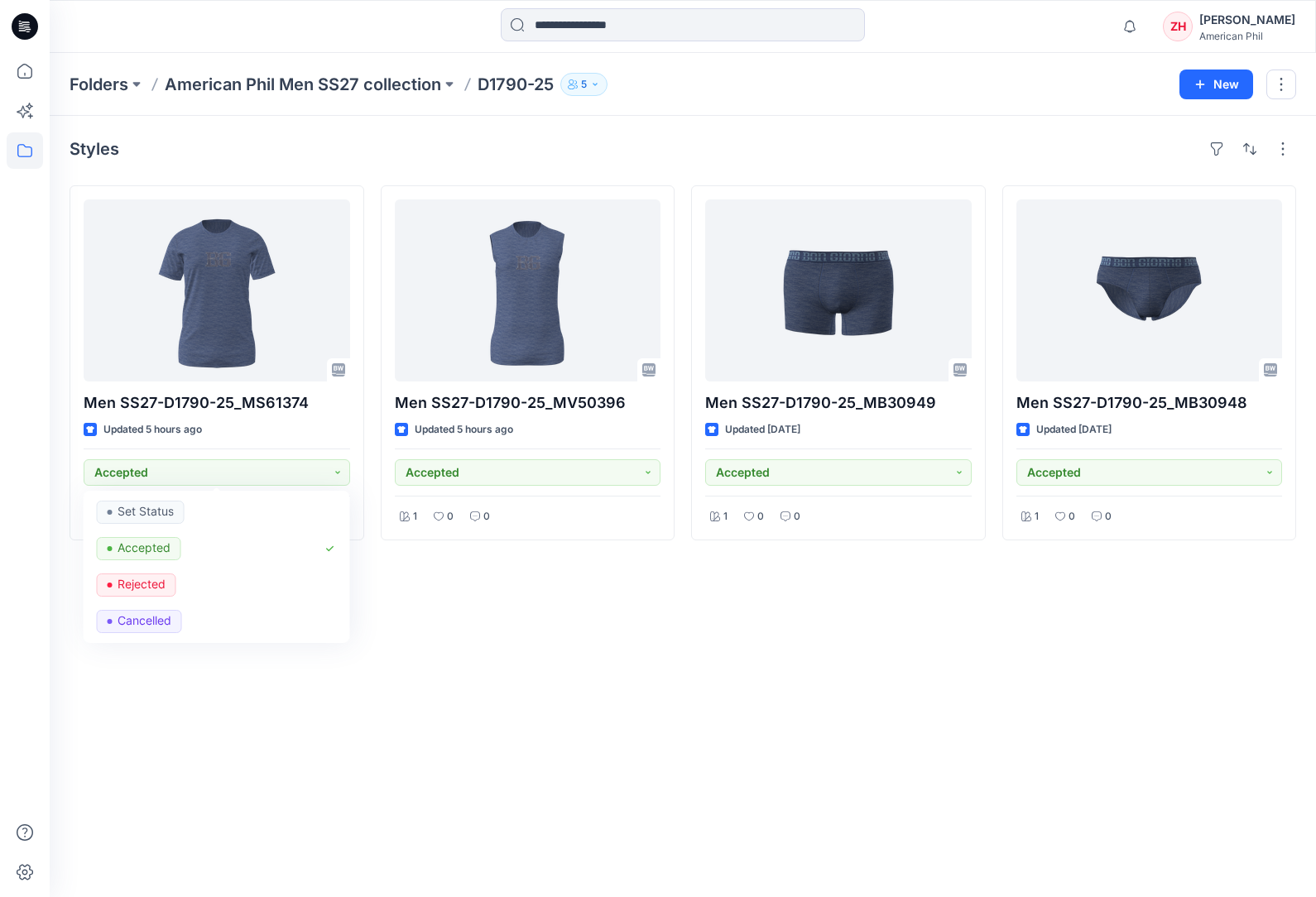
click at [540, 582] on div "Styles Men SS27-D1790-25_MS61374 Updated 5 hours ago Accepted Set Status Accept…" at bounding box center [682, 505] width 1266 height 781
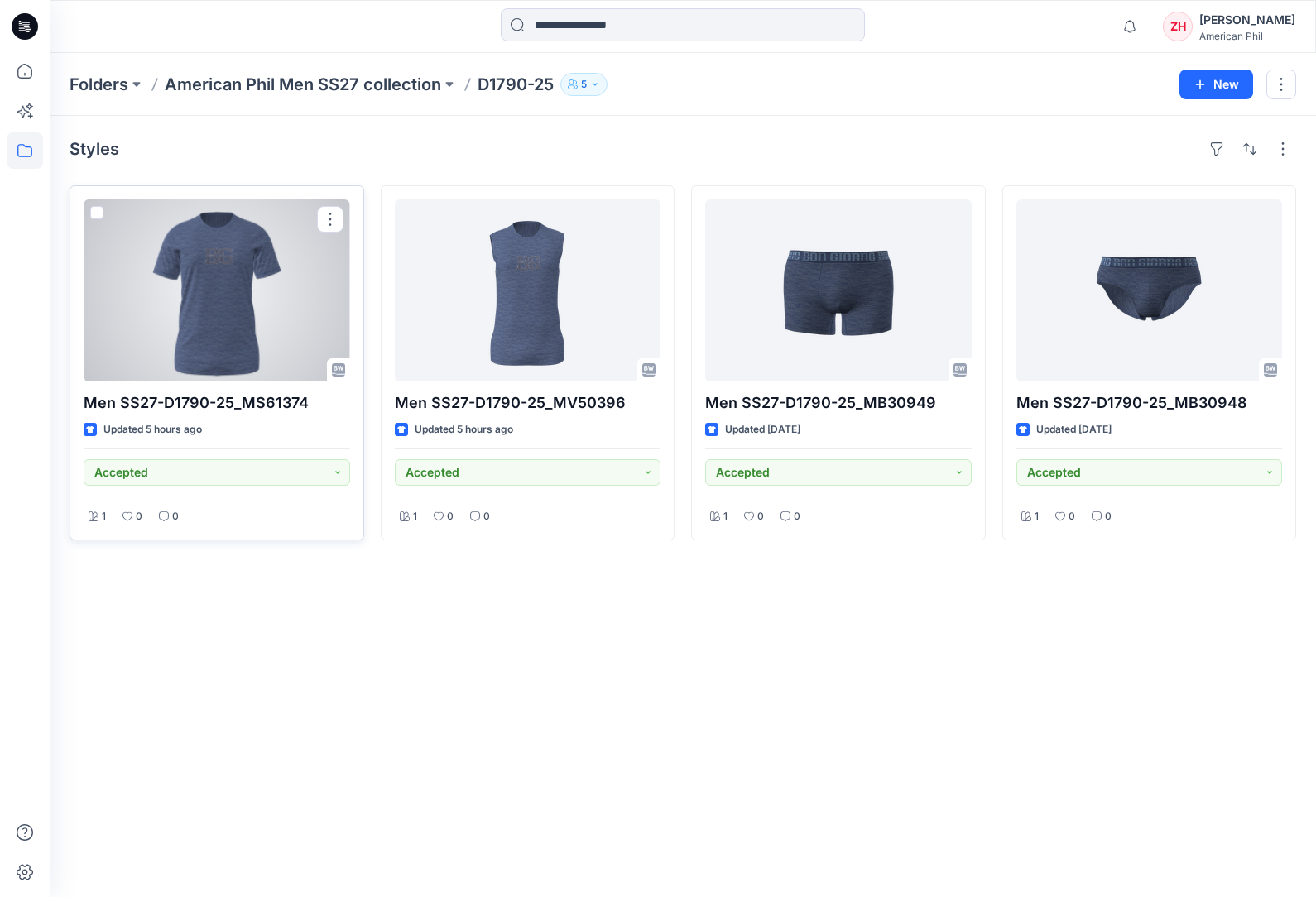
click at [262, 283] on div at bounding box center [217, 289] width 267 height 182
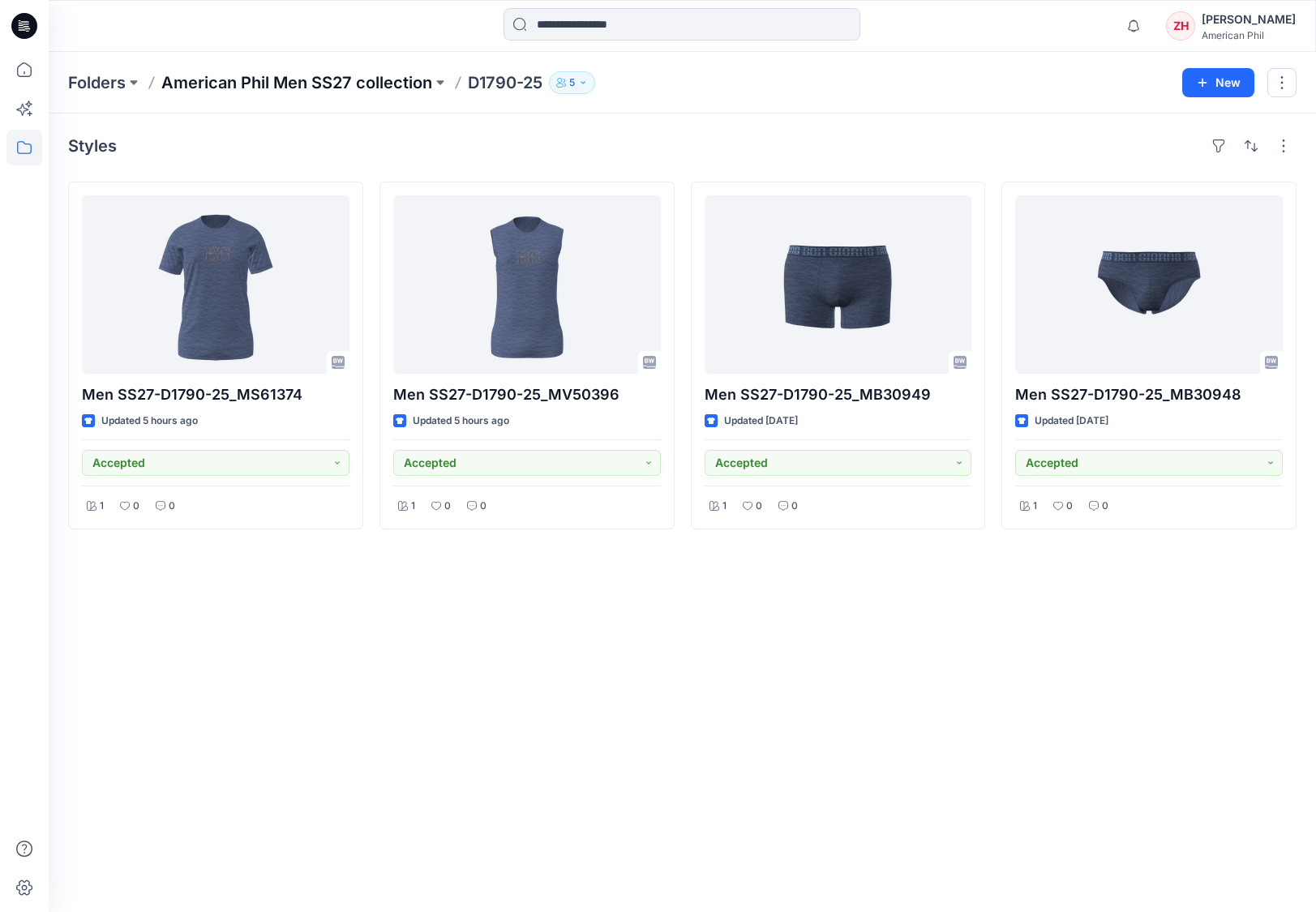
click at [298, 83] on p "American Phil Men SS27 collection" at bounding box center [297, 82] width 271 height 22
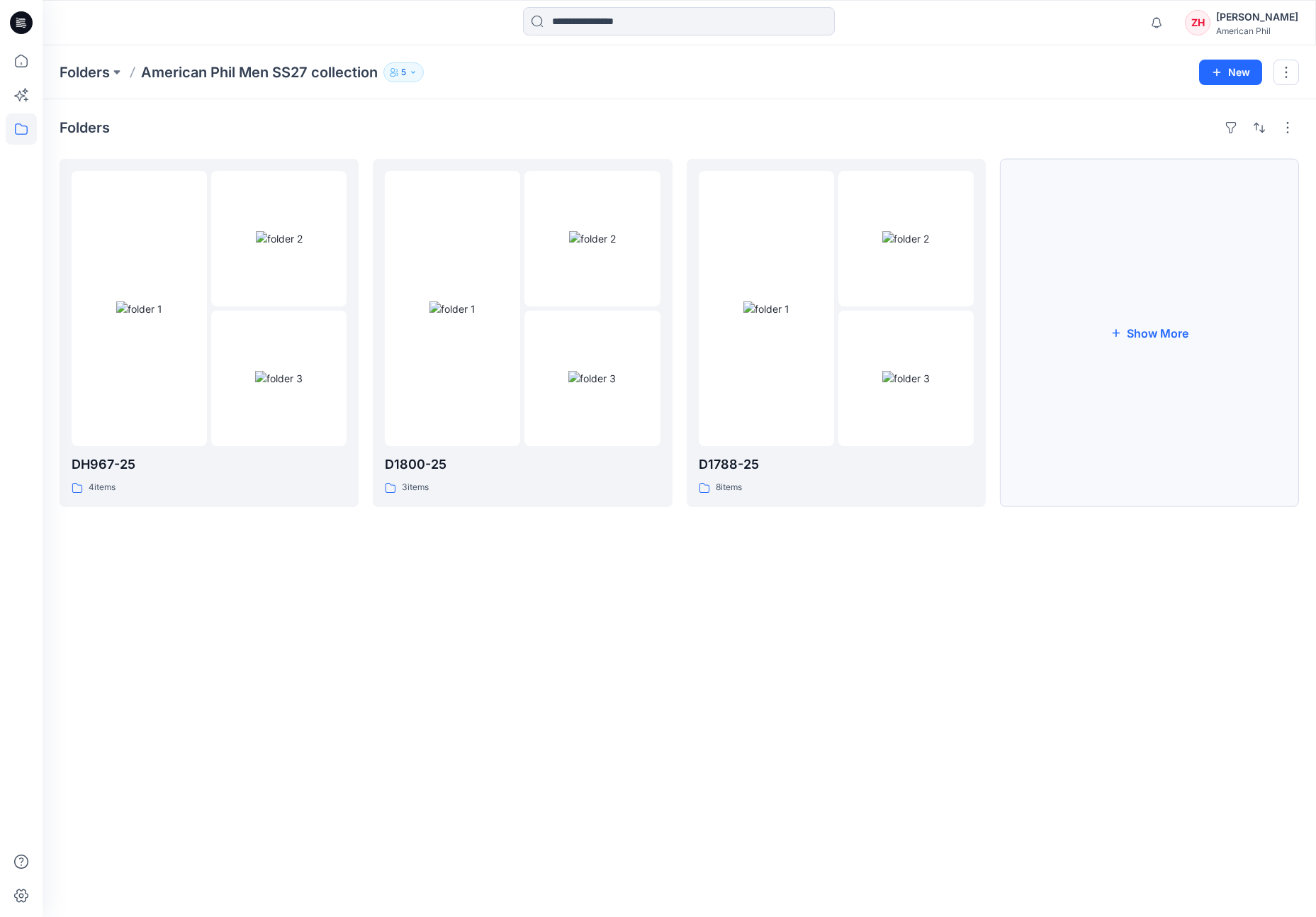
click at [1075, 270] on button "Show More" at bounding box center [1149, 332] width 299 height 348
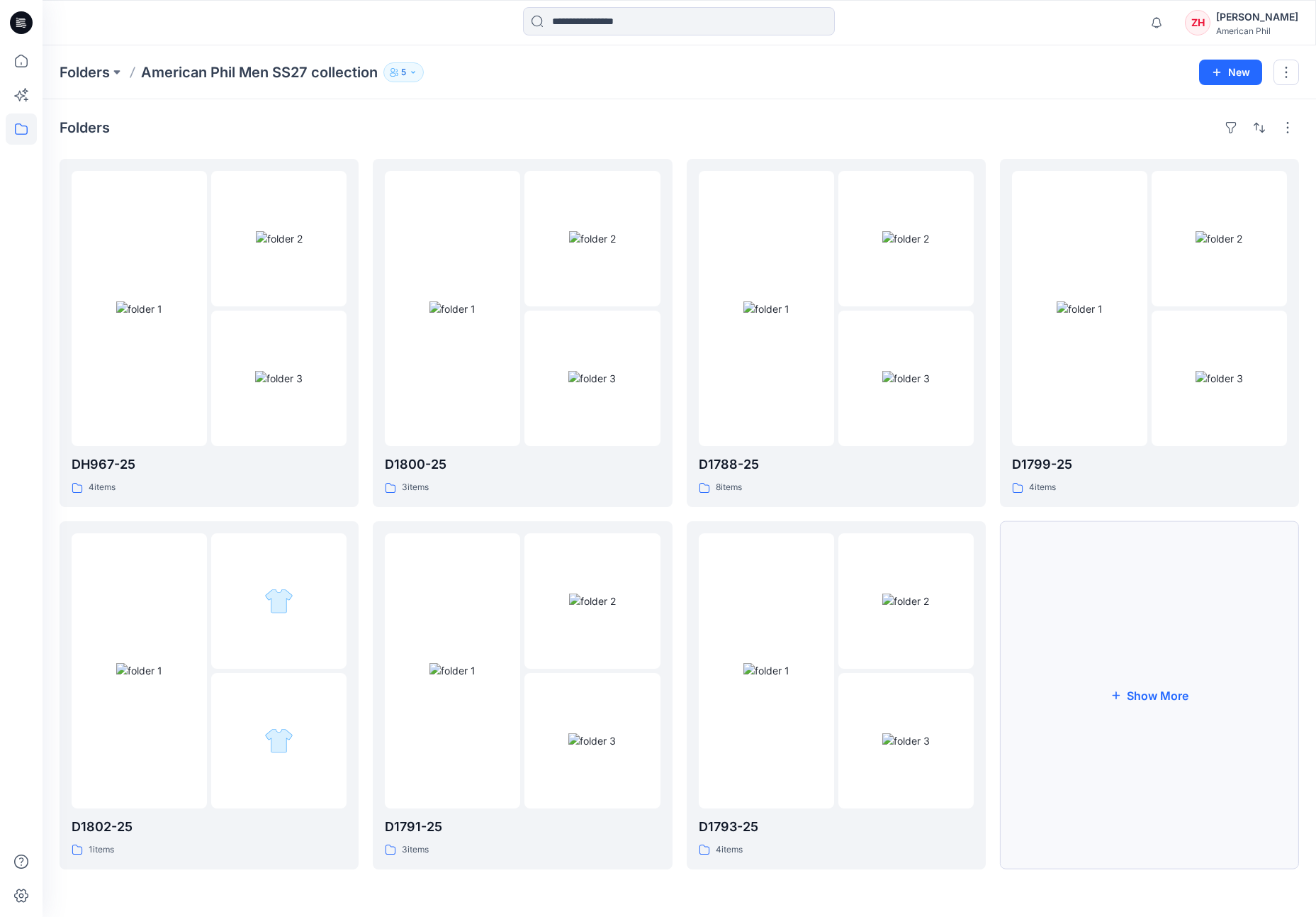
click at [1029, 499] on button "Show More" at bounding box center [1149, 695] width 299 height 348
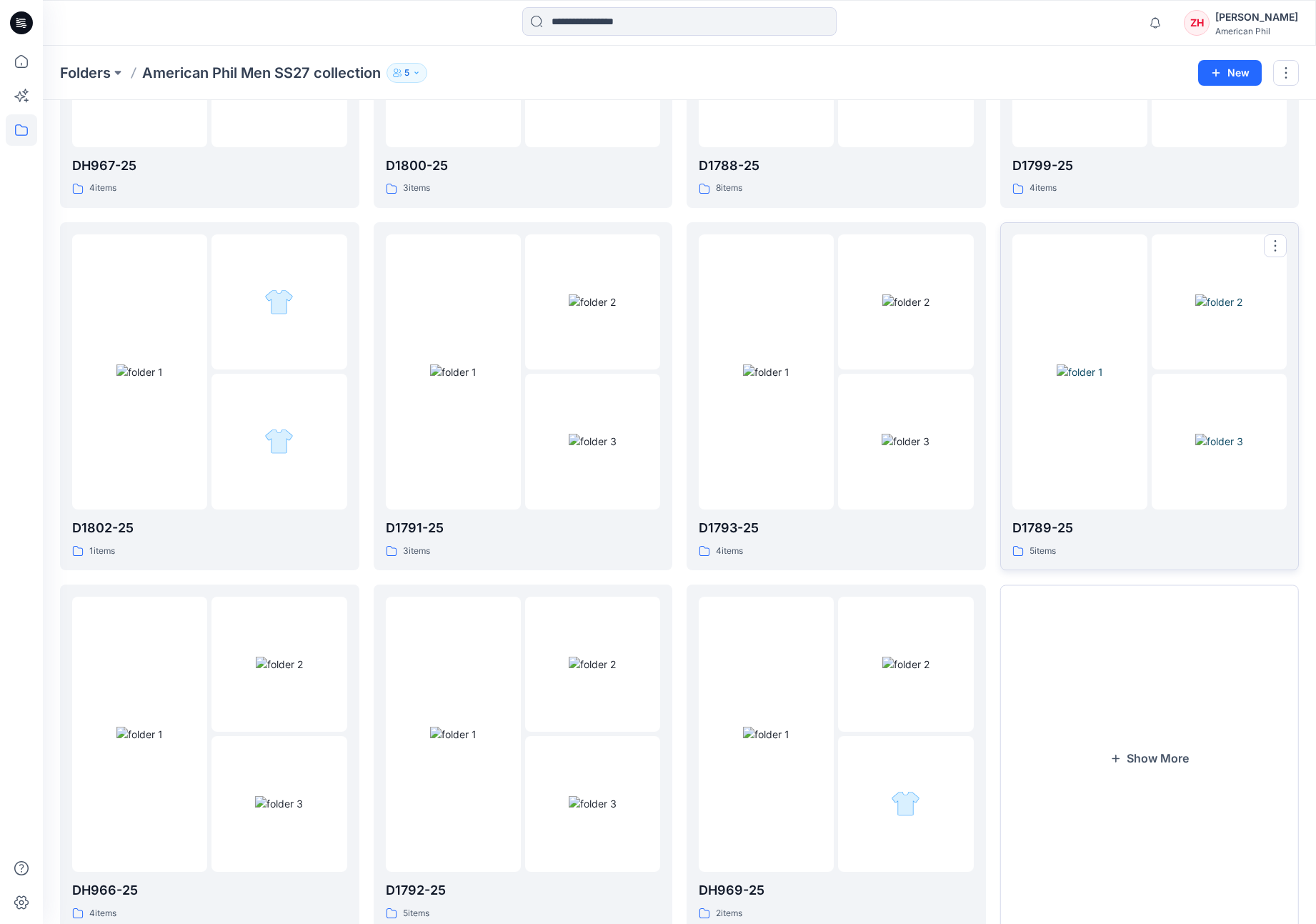
scroll to position [346, 0]
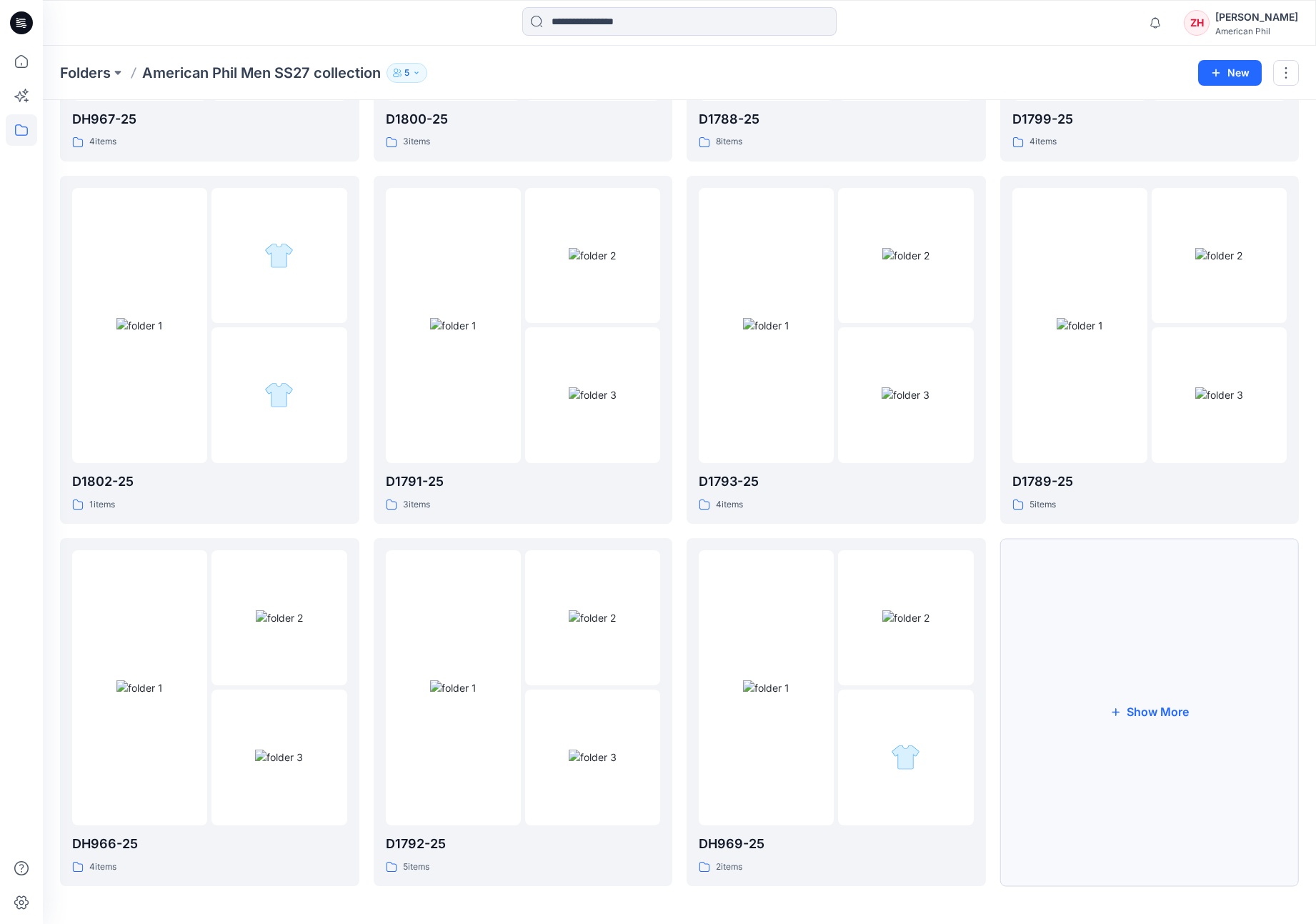
click at [1084, 502] on button "Show More" at bounding box center [1150, 711] width 300 height 348
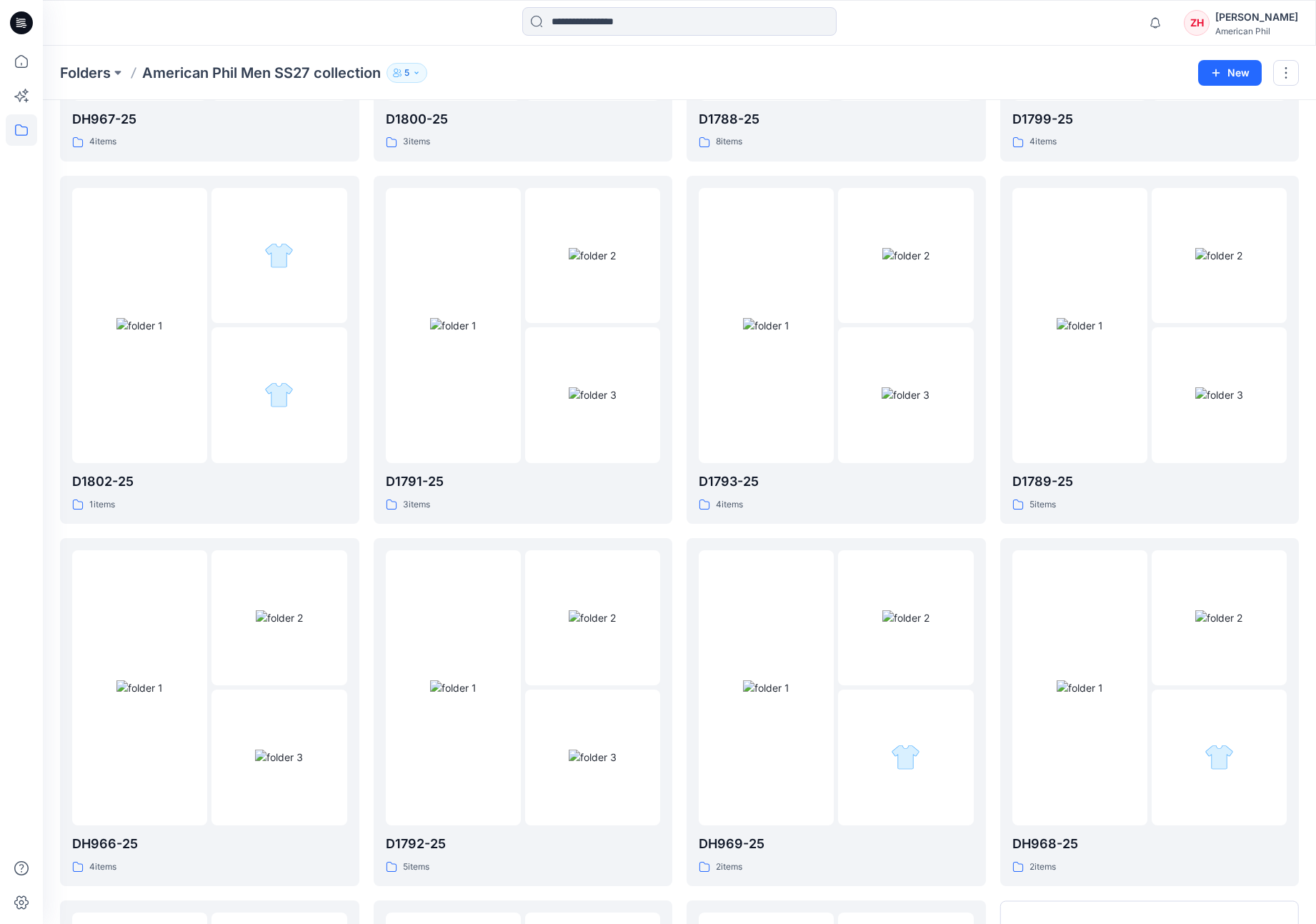
scroll to position [708, 0]
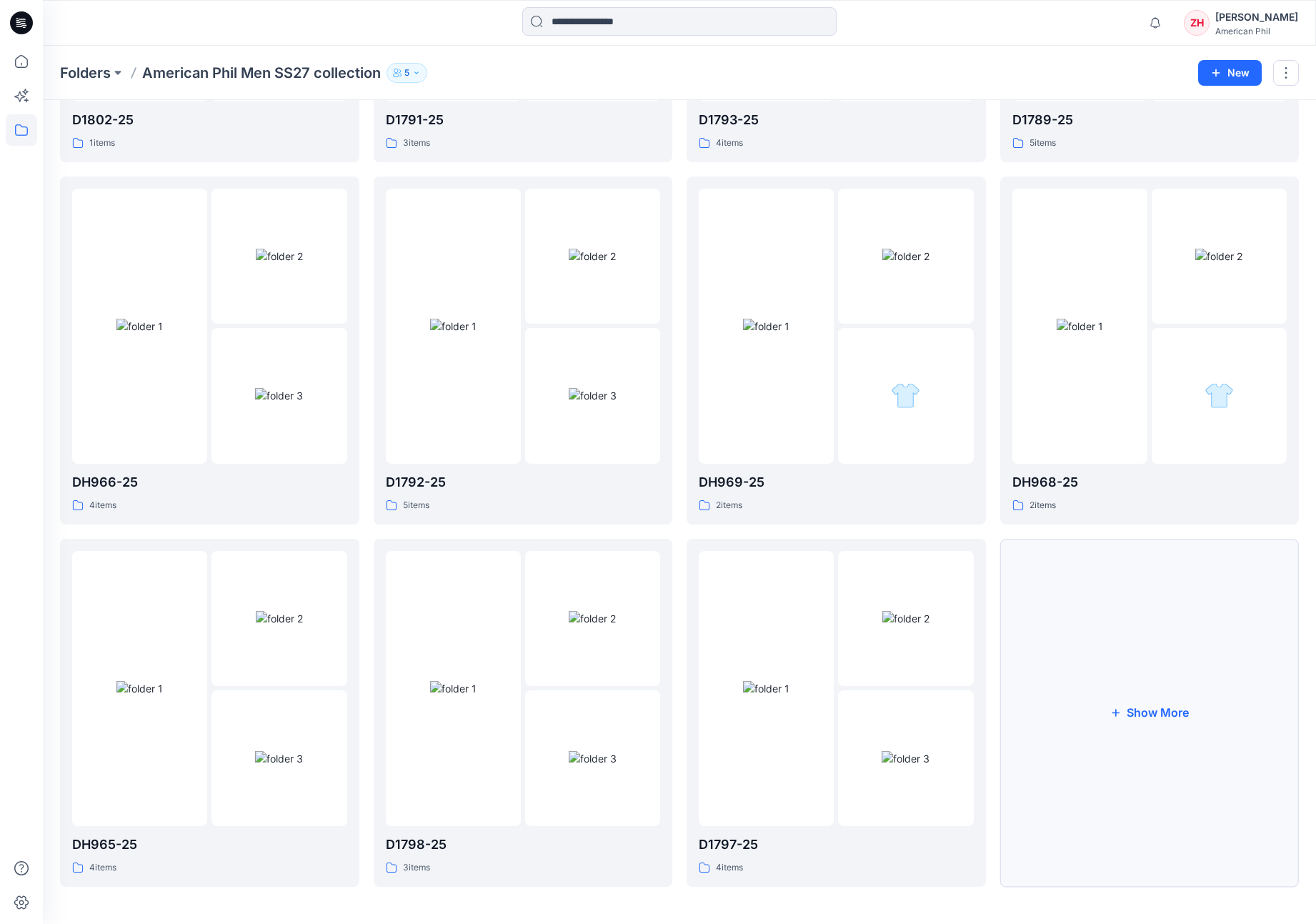
click at [1084, 502] on button "Show More" at bounding box center [1150, 712] width 300 height 348
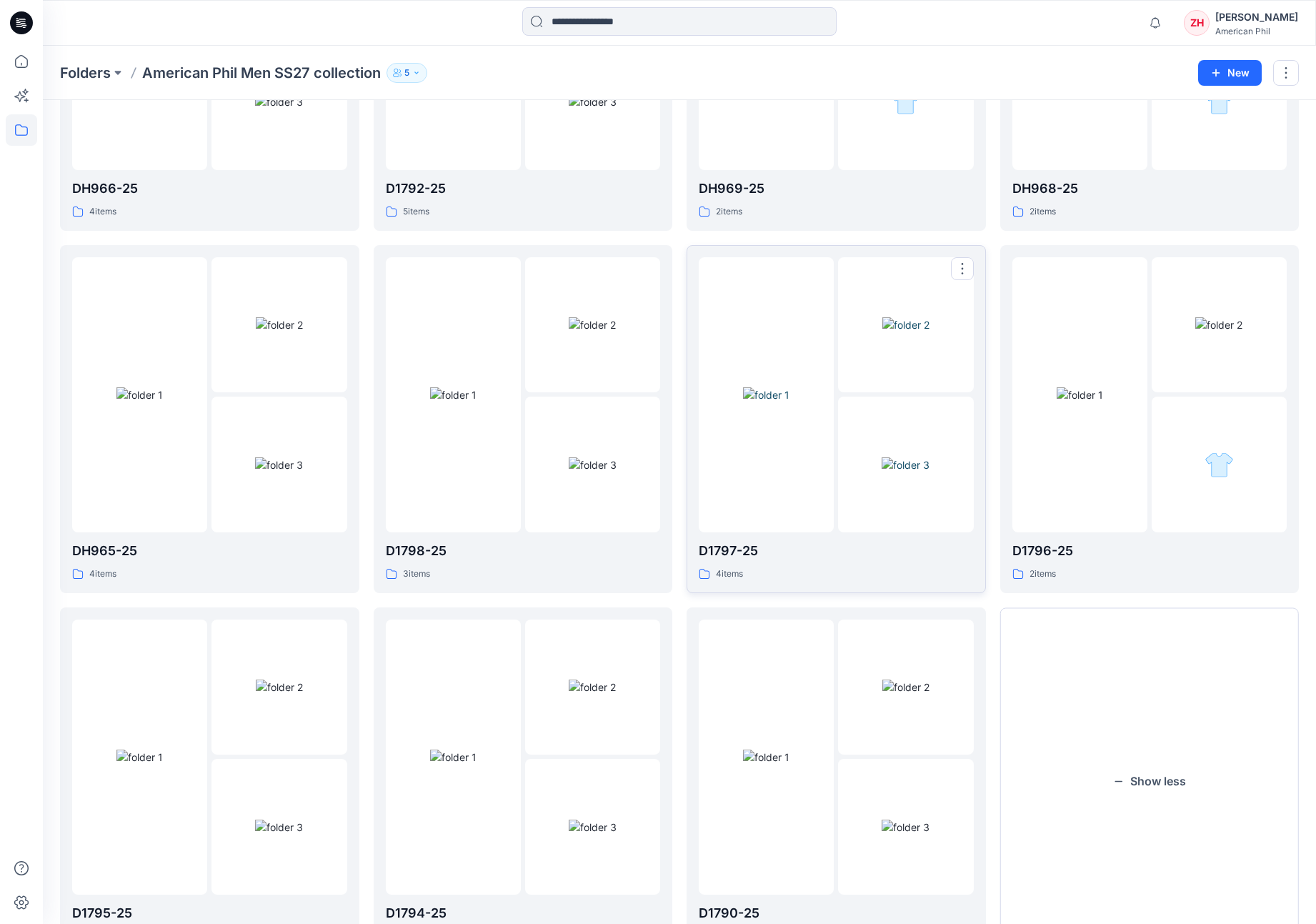
click at [787, 402] on img at bounding box center [766, 394] width 46 height 15
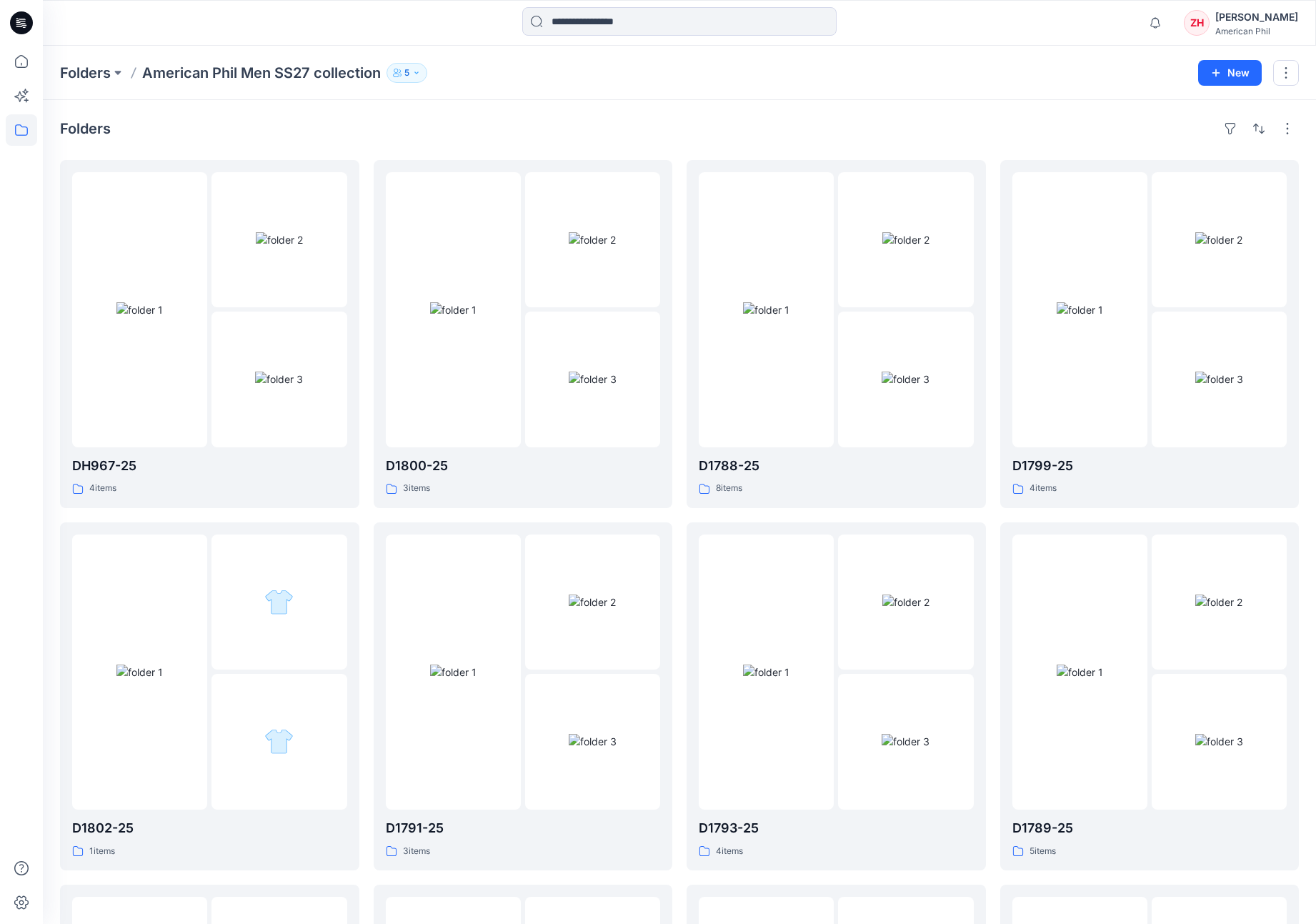
scroll to position [23, 0]
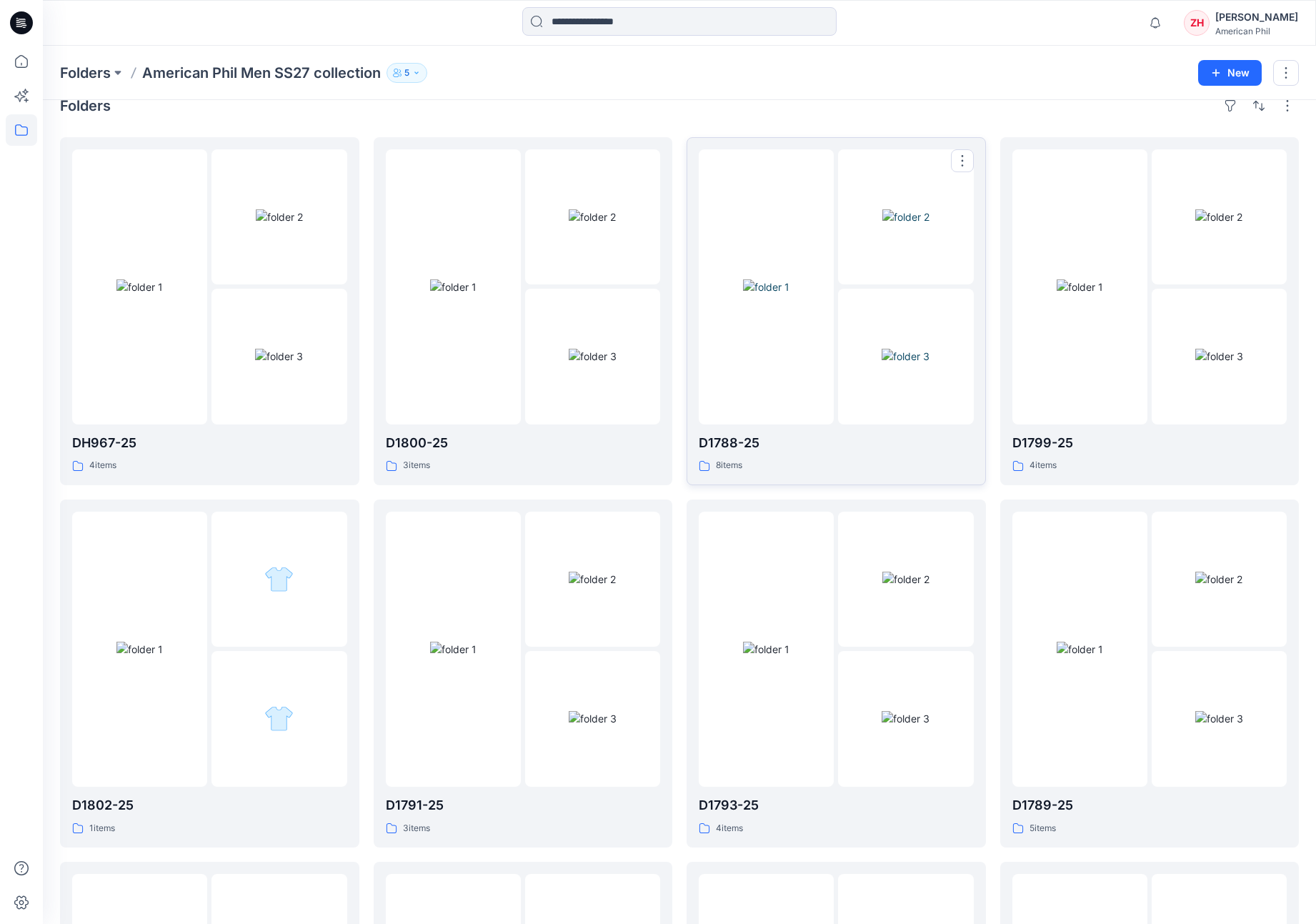
click at [795, 197] on div at bounding box center [766, 287] width 135 height 275
